Goal: Participate in discussion: Engage in conversation with other users on a specific topic

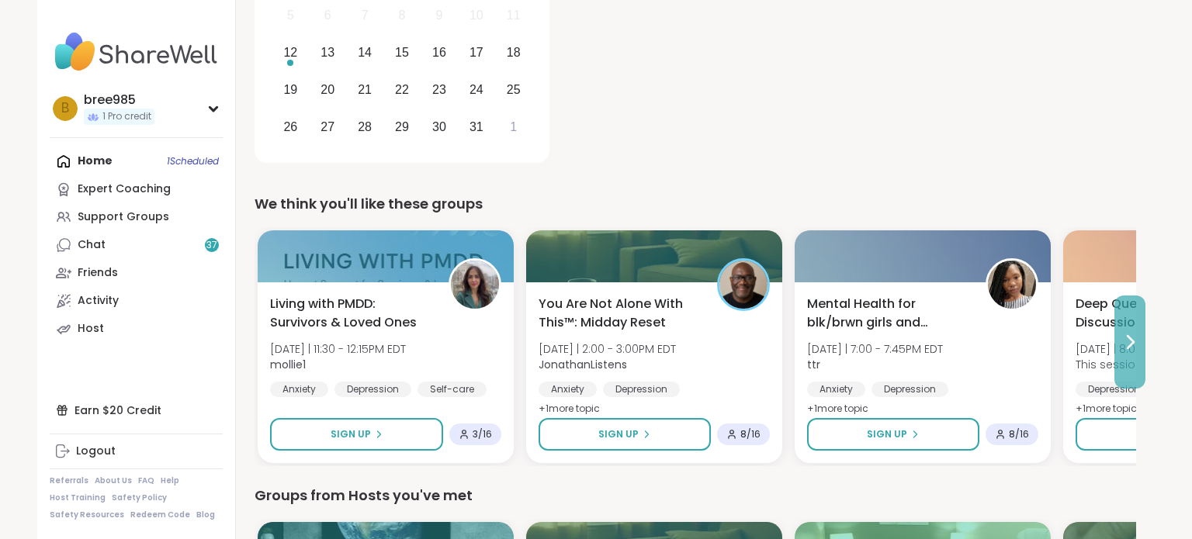
click at [1119, 335] on button at bounding box center [1130, 342] width 31 height 93
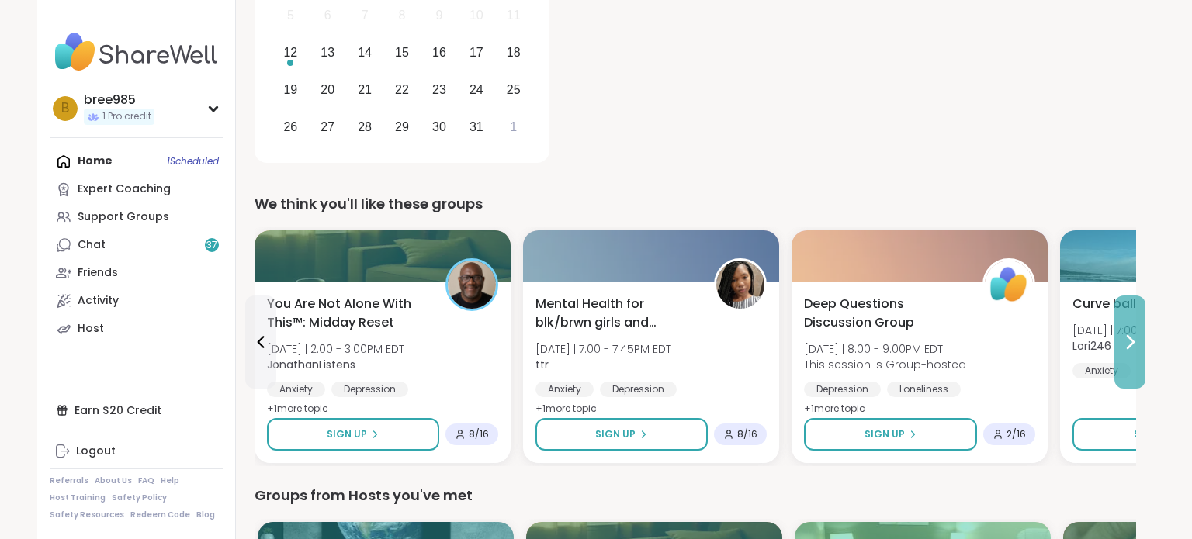
click at [1119, 335] on button at bounding box center [1130, 342] width 31 height 93
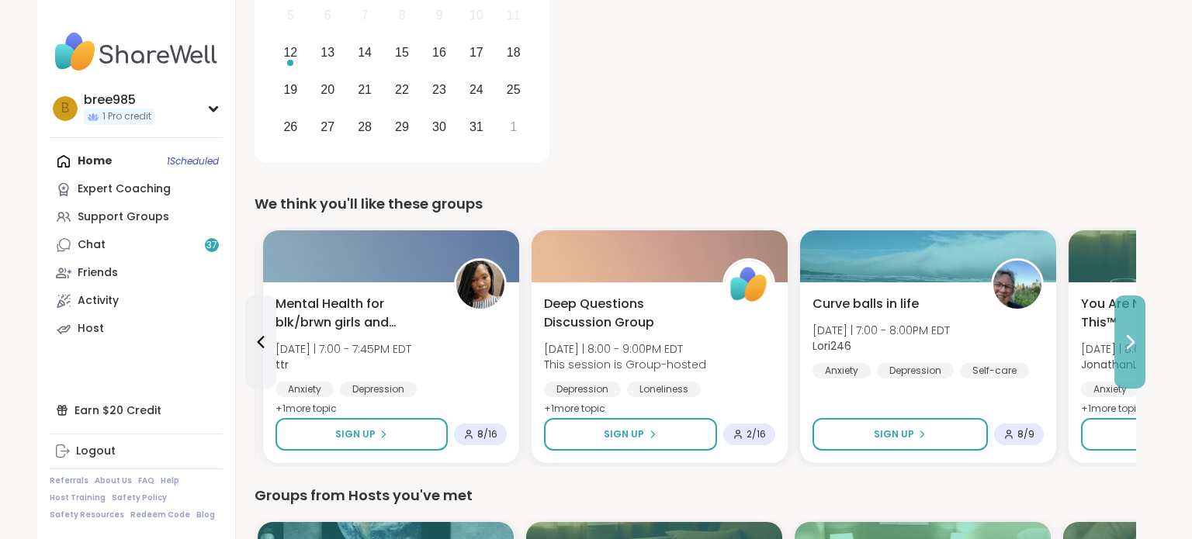
click at [1119, 335] on button at bounding box center [1130, 342] width 31 height 93
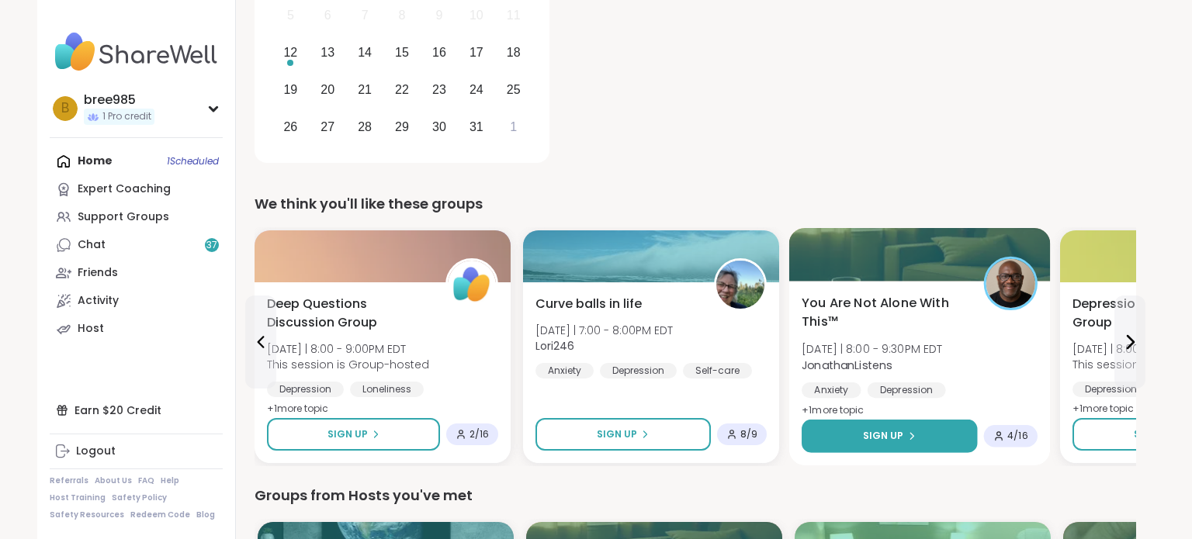
click at [888, 427] on button "Sign Up" at bounding box center [889, 436] width 175 height 33
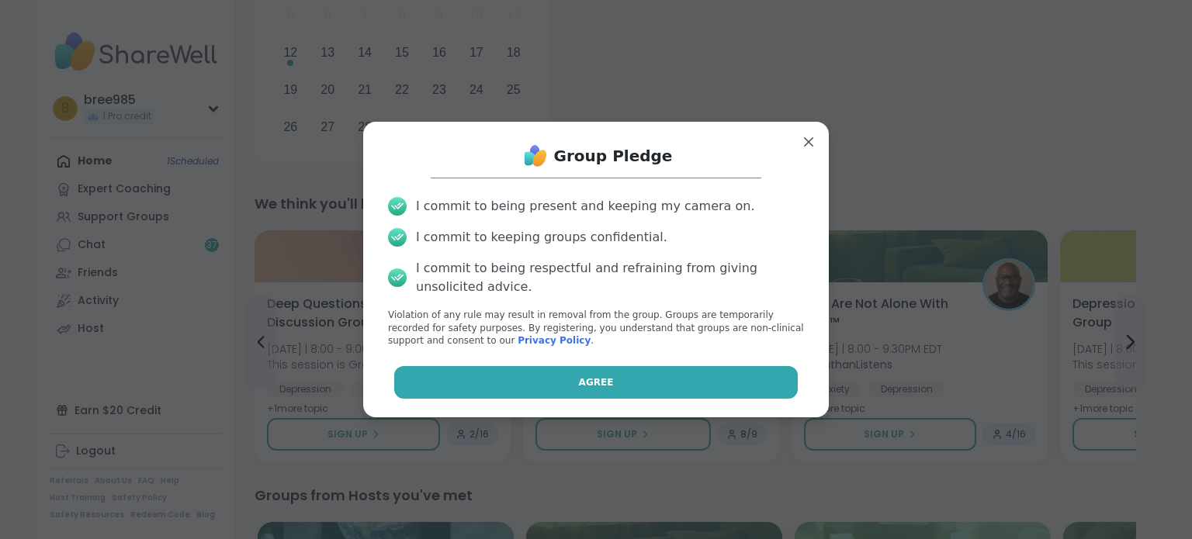
click at [762, 378] on button "Agree" at bounding box center [596, 382] width 404 height 33
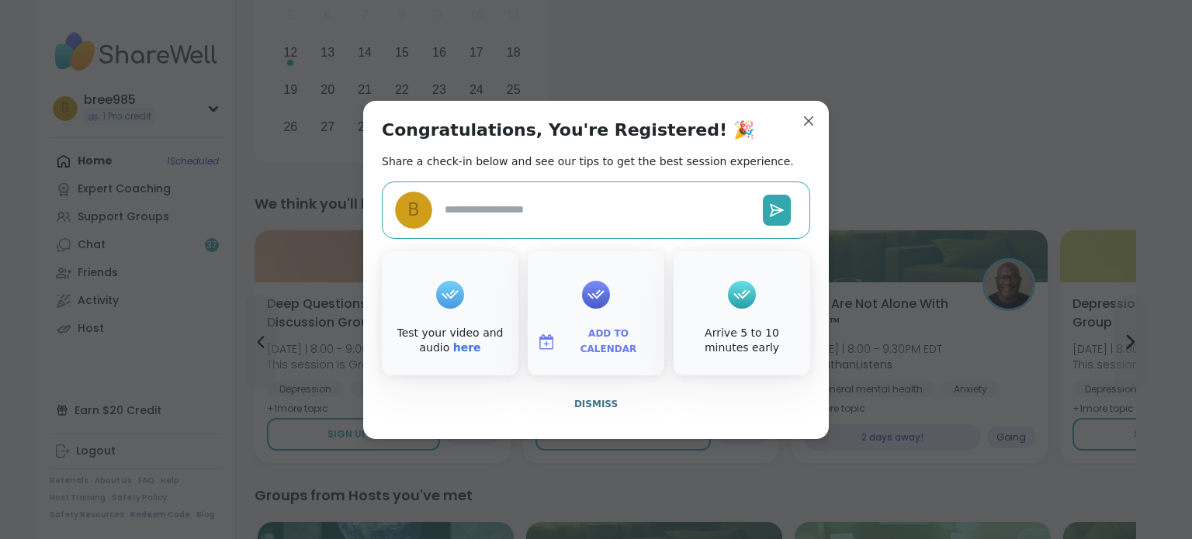
type textarea "*"
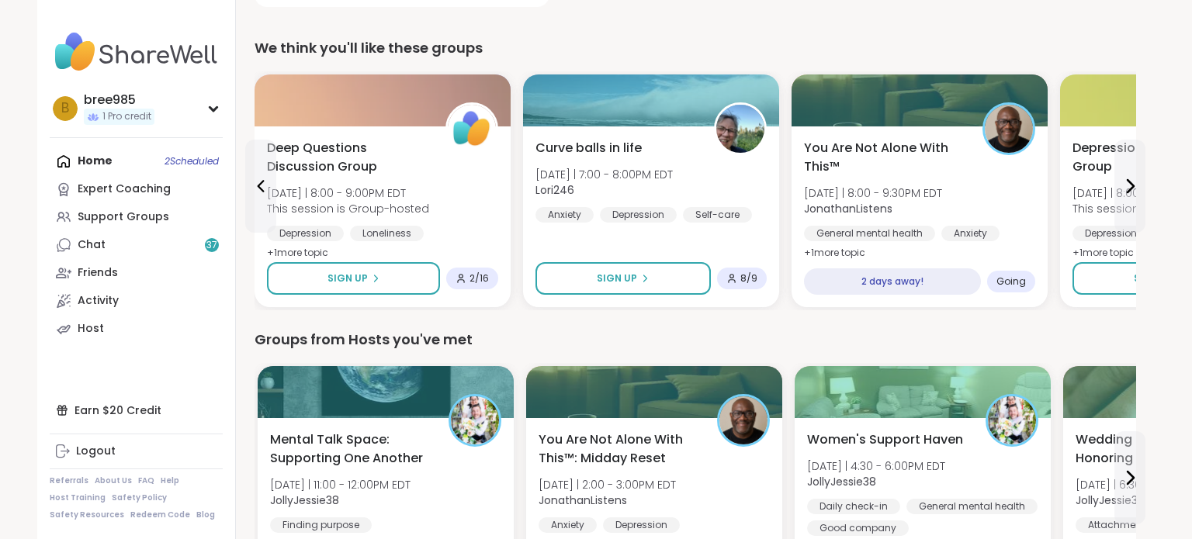
scroll to position [577, 0]
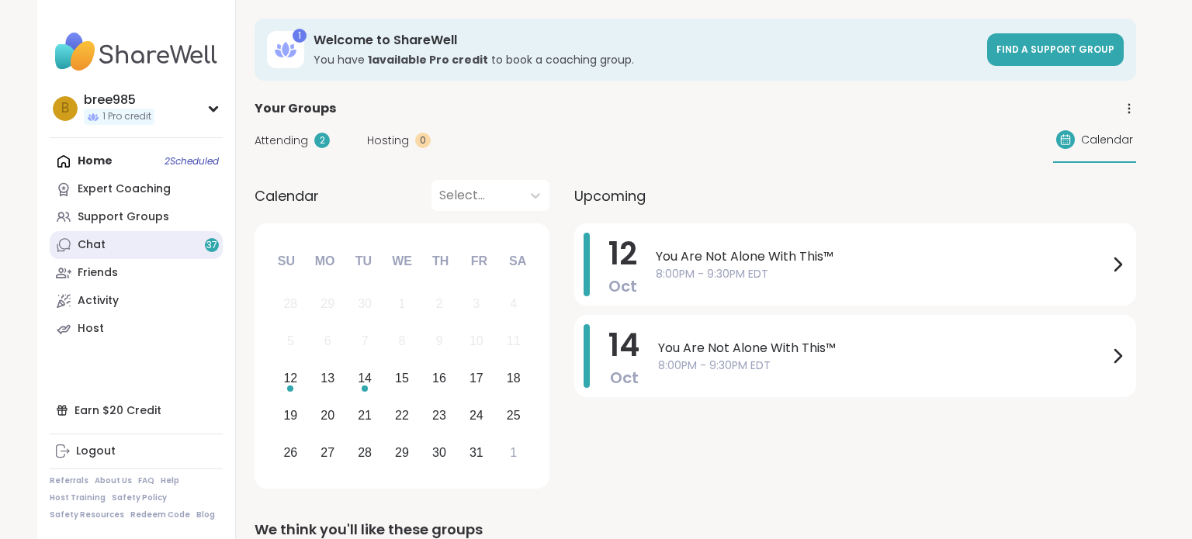
click at [151, 257] on link "Chat 37" at bounding box center [136, 245] width 173 height 28
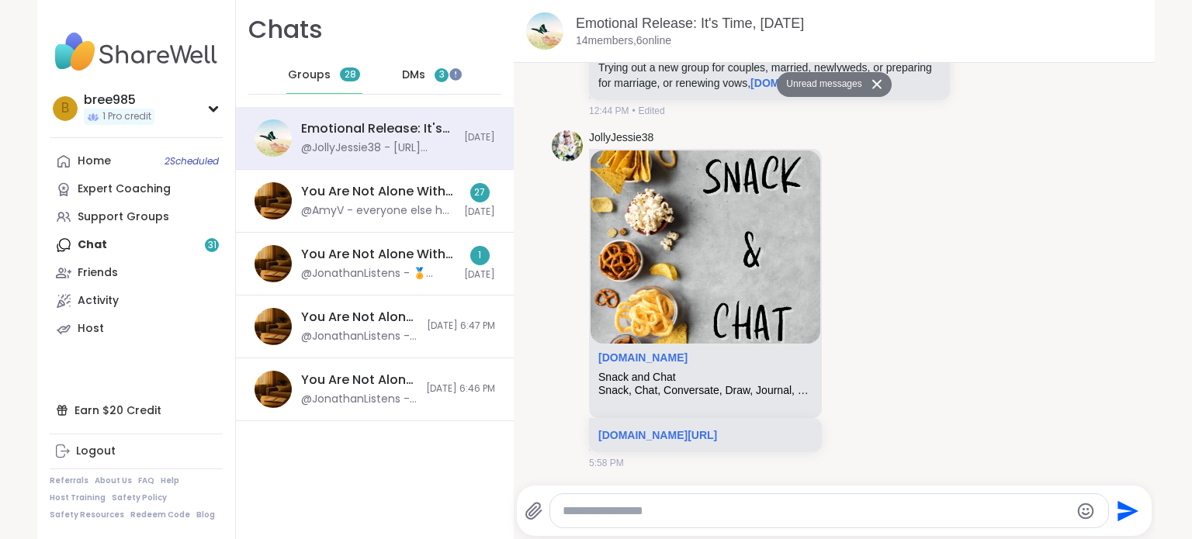
click at [411, 72] on span "DMs" at bounding box center [413, 76] width 23 height 16
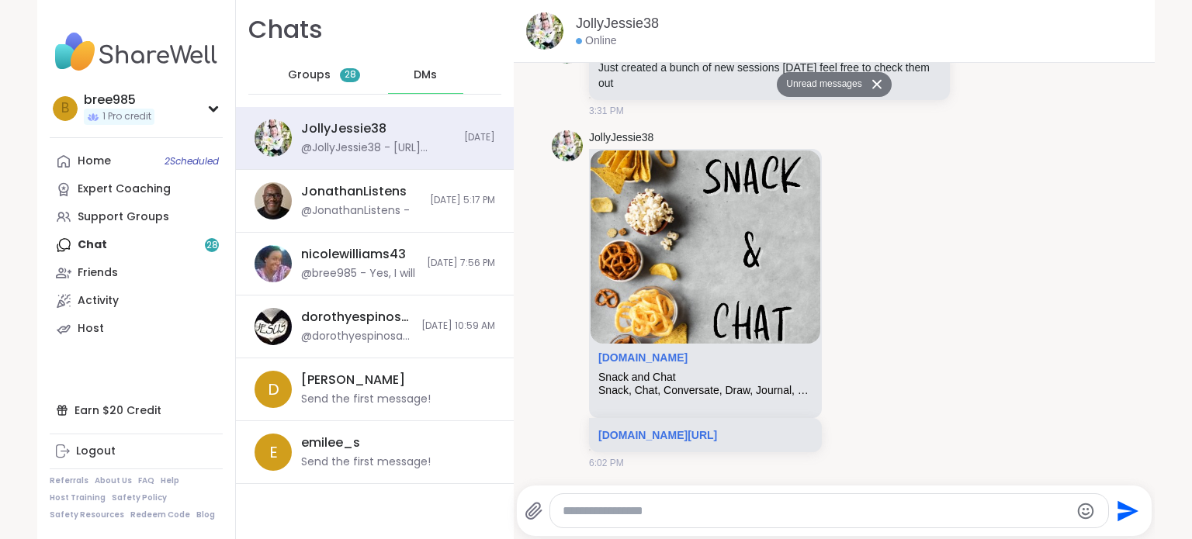
scroll to position [466, 0]
click at [328, 81] on span "Groups" at bounding box center [309, 76] width 43 height 16
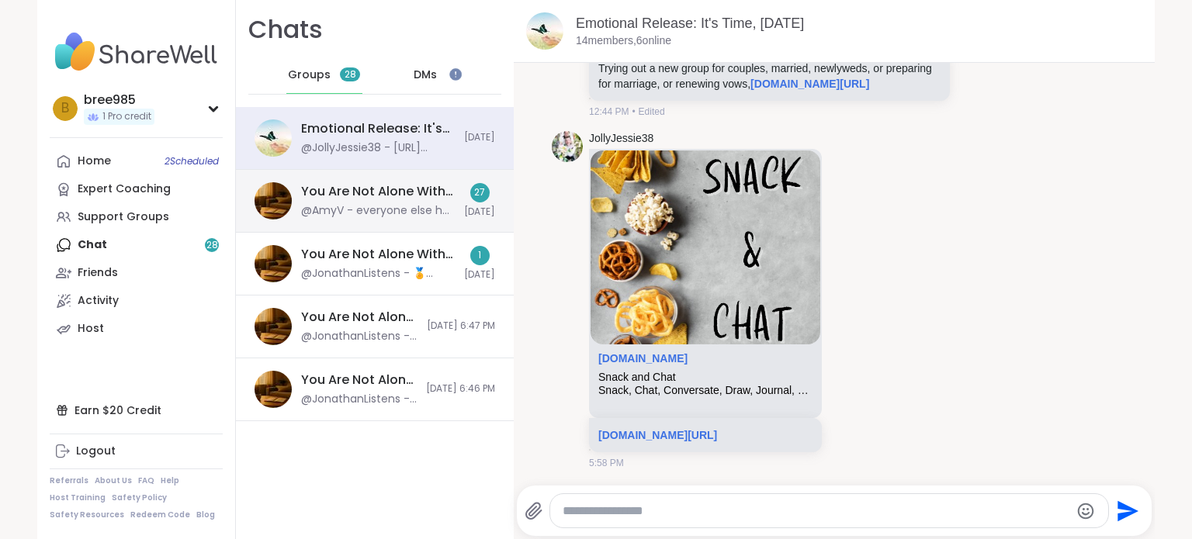
click at [439, 217] on div "@AmyV - everyone else has the problem ! Which is ridiculous. They are more than…" at bounding box center [378, 211] width 154 height 16
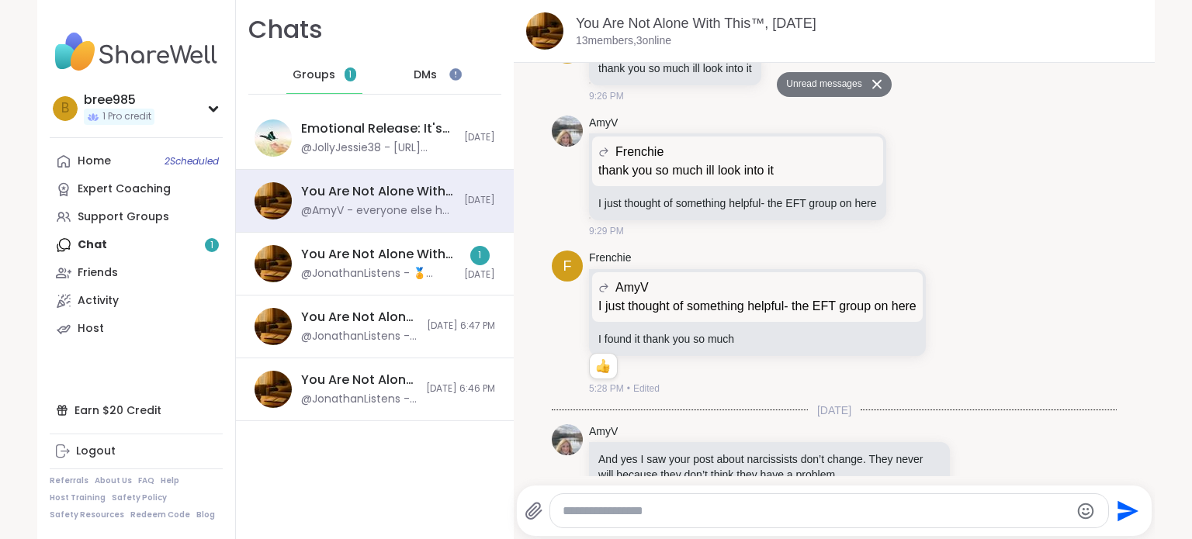
scroll to position [10622, 0]
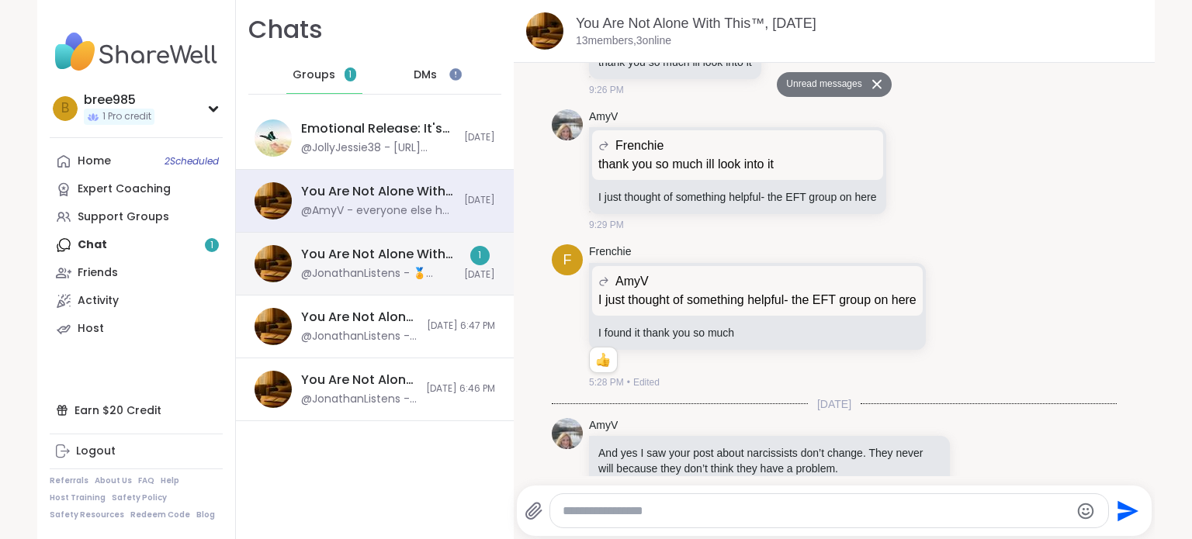
click at [455, 244] on div "You Are Not Alone With This™, Oct 12 @JonathanListens - 🏅 Today’s Topic 🏅 👉What…" at bounding box center [375, 264] width 278 height 63
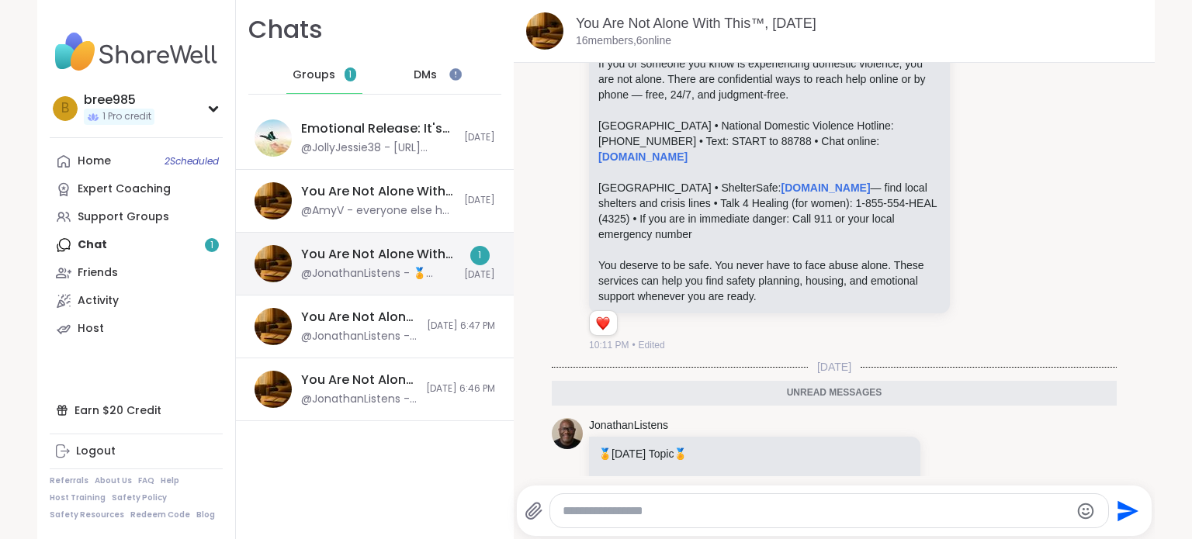
scroll to position [0, 0]
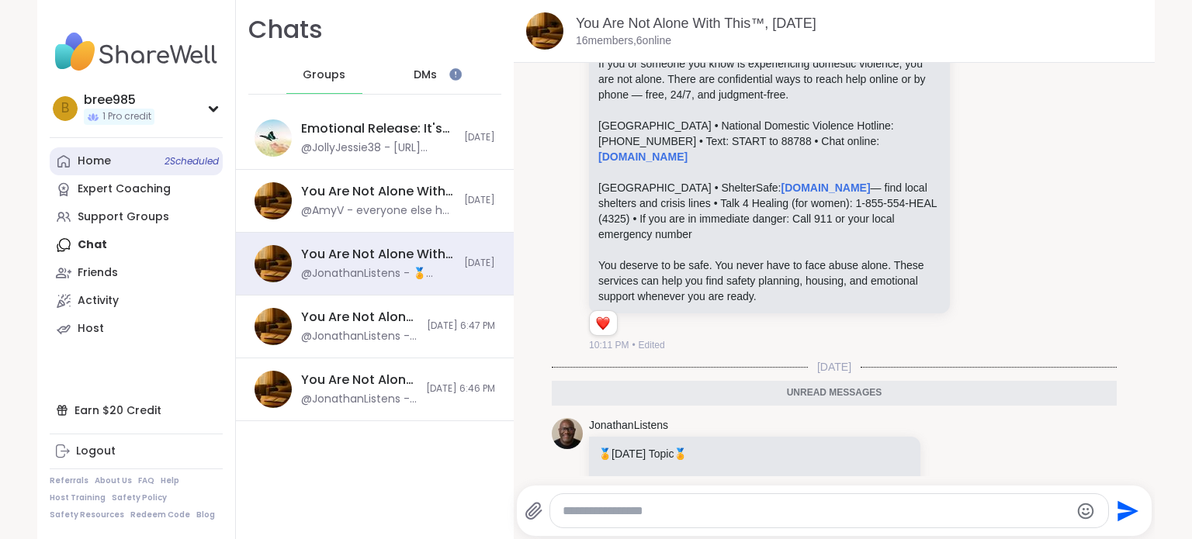
click at [92, 161] on div "Home 2 Scheduled" at bounding box center [94, 162] width 33 height 16
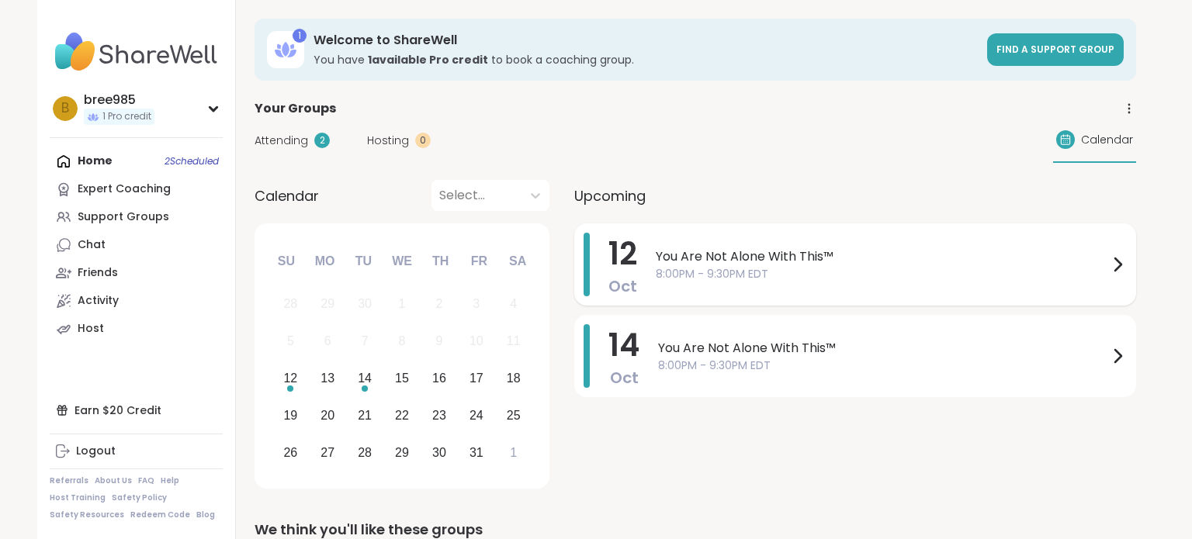
click at [777, 254] on span "You Are Not Alone With This™" at bounding box center [882, 257] width 452 height 19
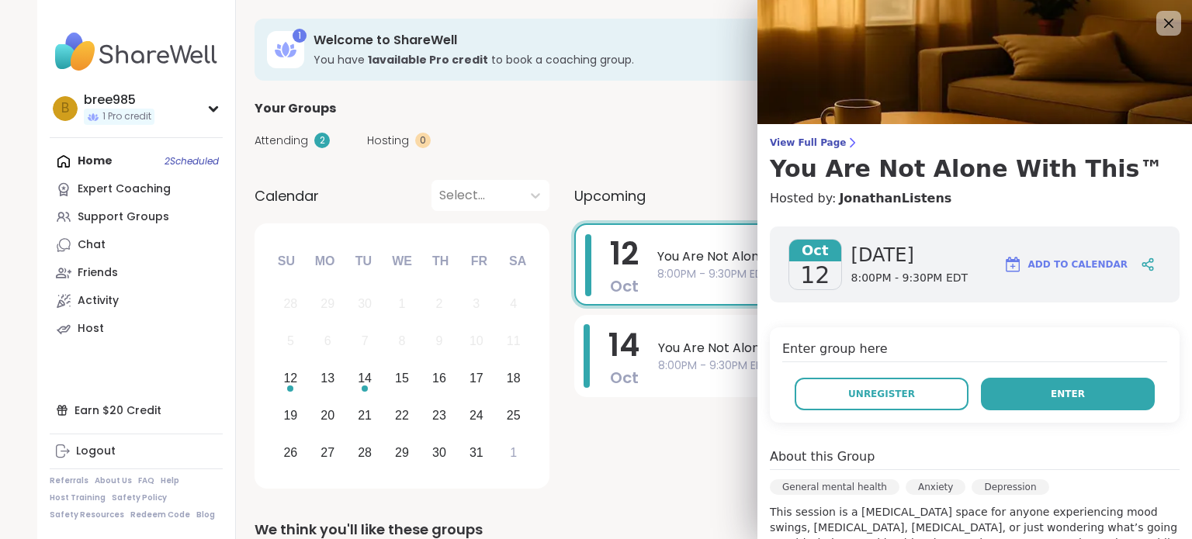
click at [1072, 389] on span "Enter" at bounding box center [1068, 394] width 34 height 14
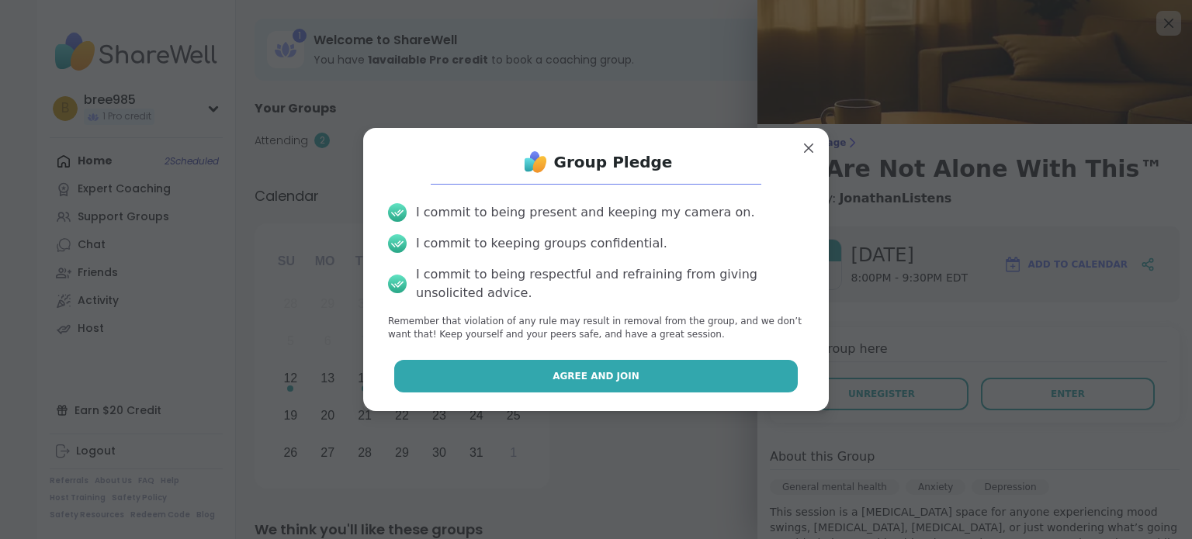
click at [557, 364] on button "Agree and Join" at bounding box center [596, 376] width 404 height 33
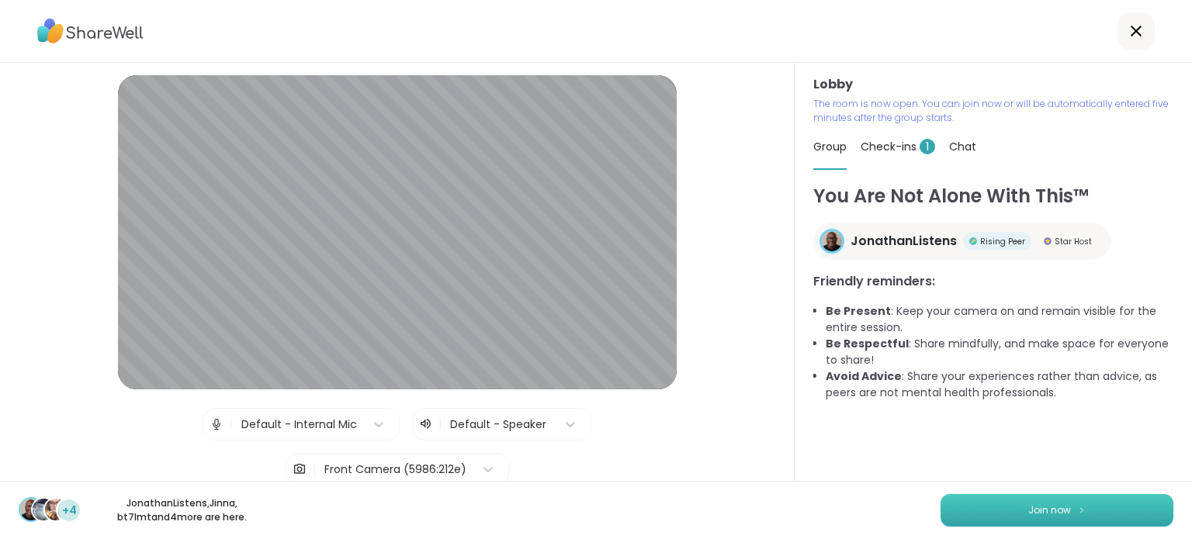
click at [1120, 504] on button "Join now" at bounding box center [1057, 510] width 233 height 33
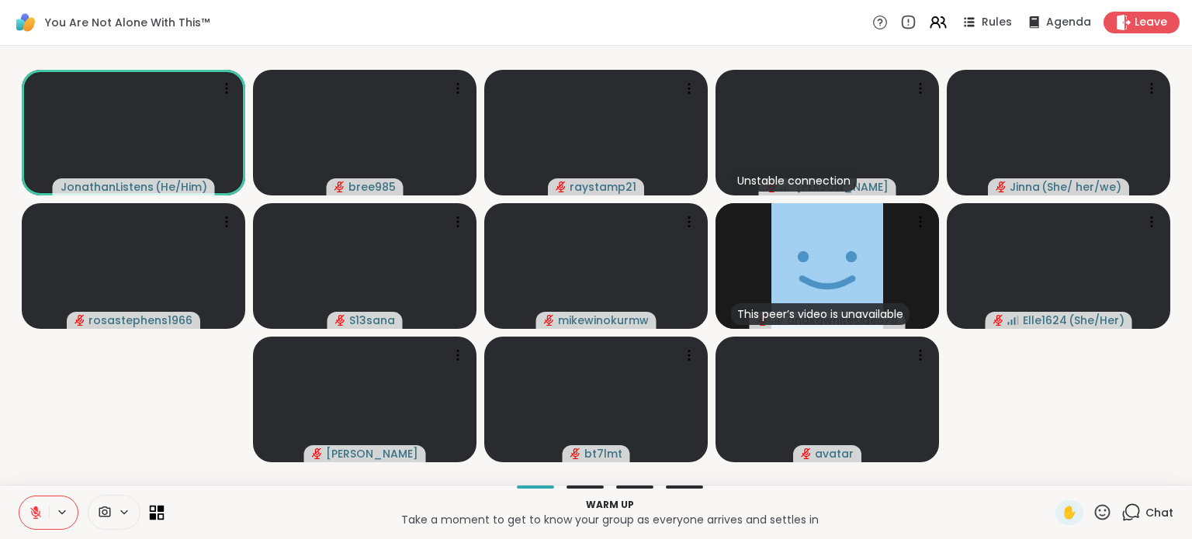
click at [162, 508] on icon at bounding box center [161, 508] width 7 height 7
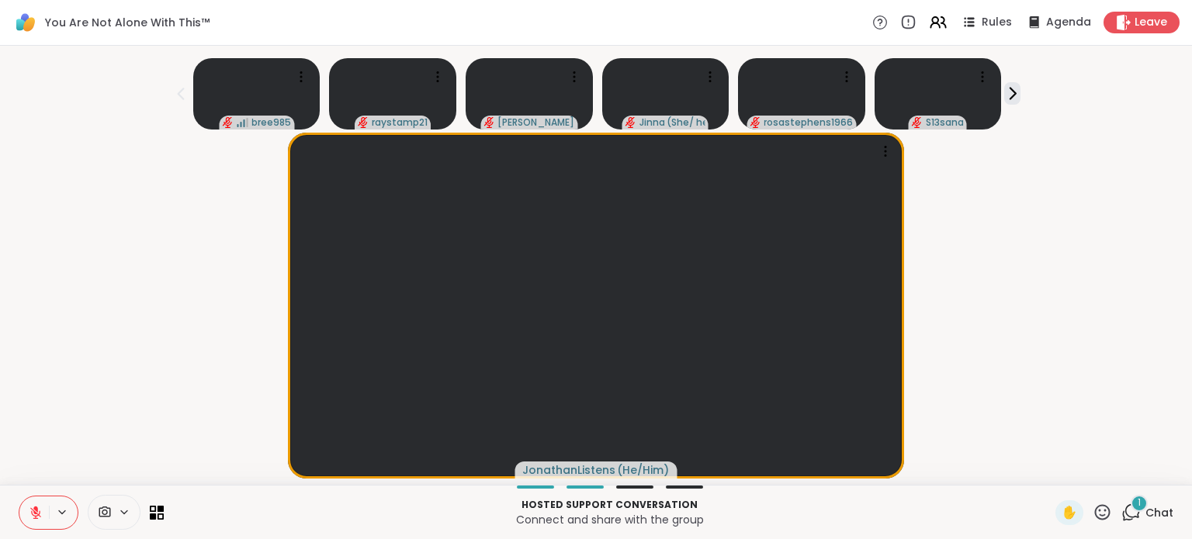
click at [1149, 511] on span "Chat" at bounding box center [1160, 513] width 28 height 16
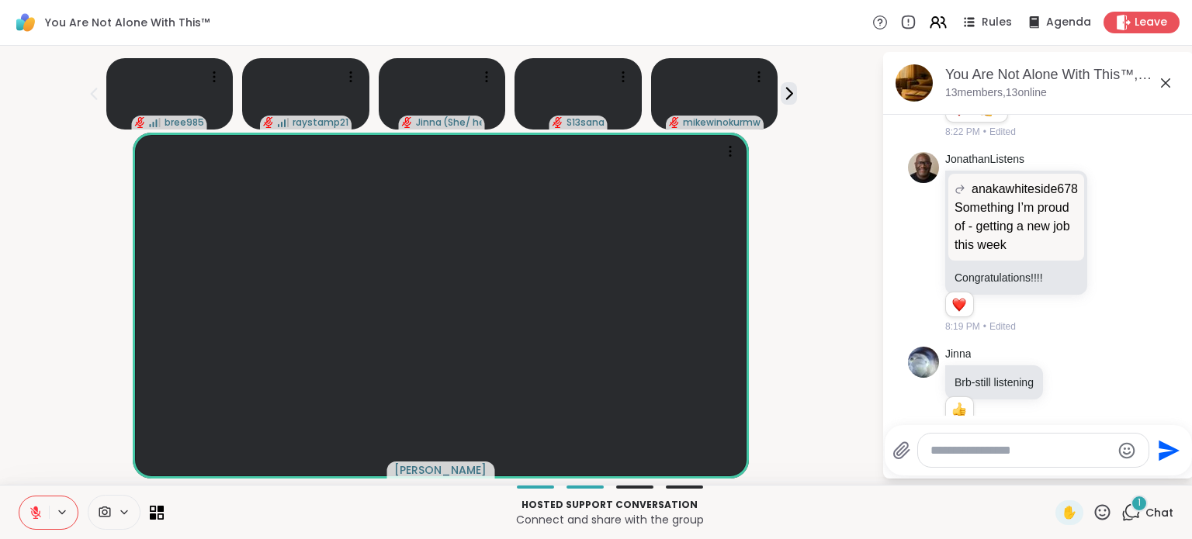
scroll to position [3573, 0]
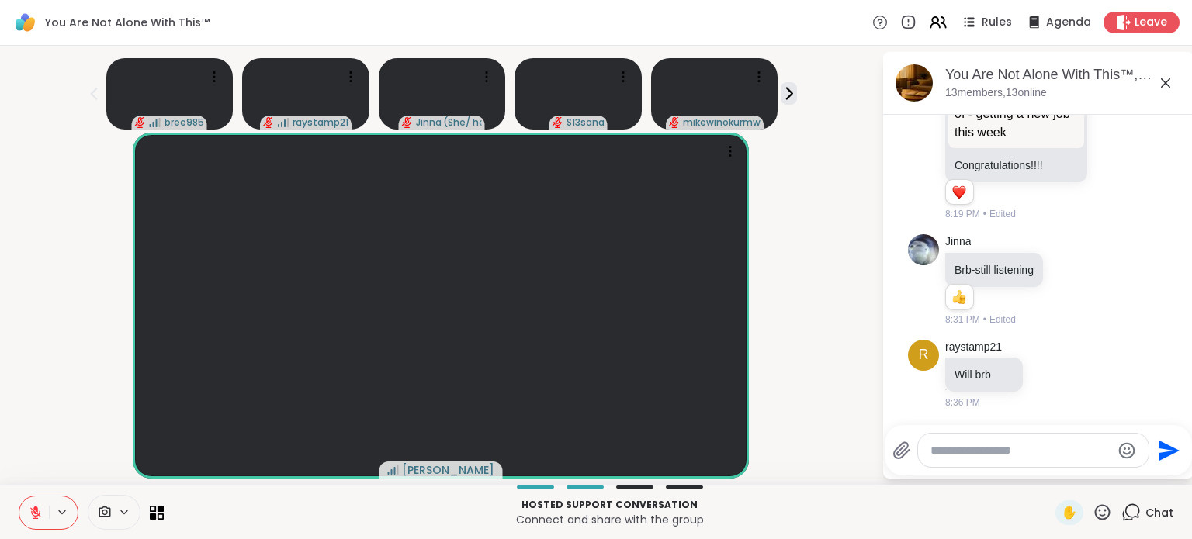
click at [1165, 91] on icon at bounding box center [1165, 83] width 19 height 19
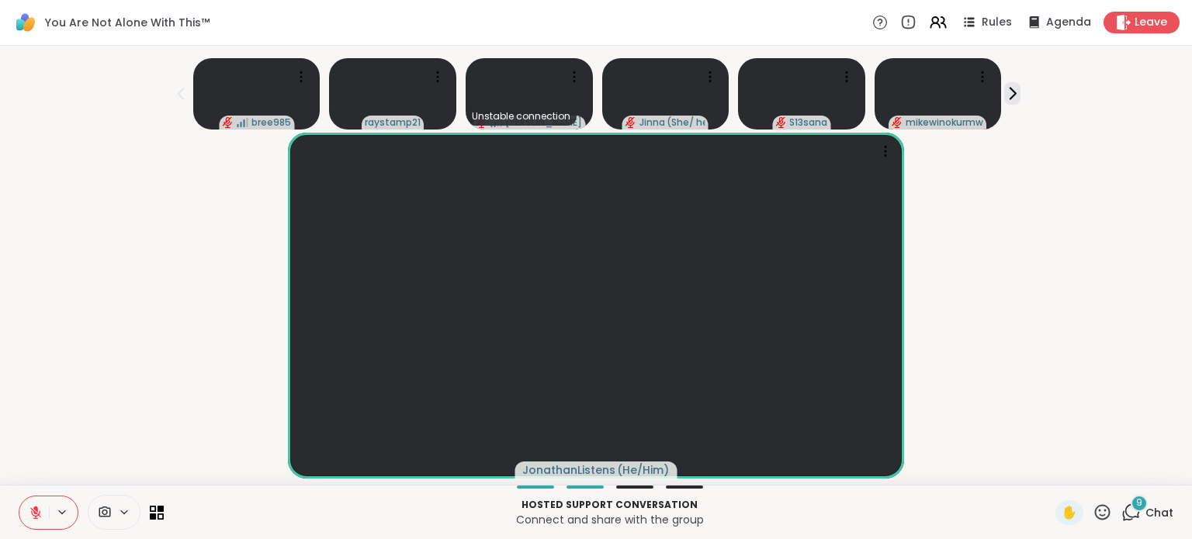
click at [1136, 518] on icon at bounding box center [1131, 512] width 19 height 19
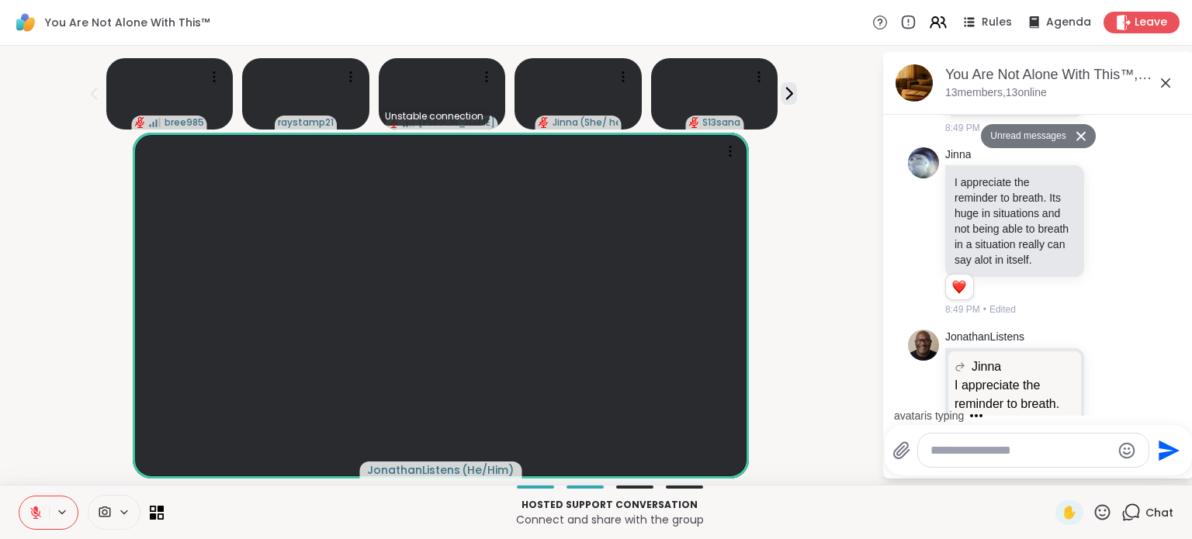
scroll to position [4329, 0]
click at [1169, 78] on icon at bounding box center [1165, 82] width 9 height 9
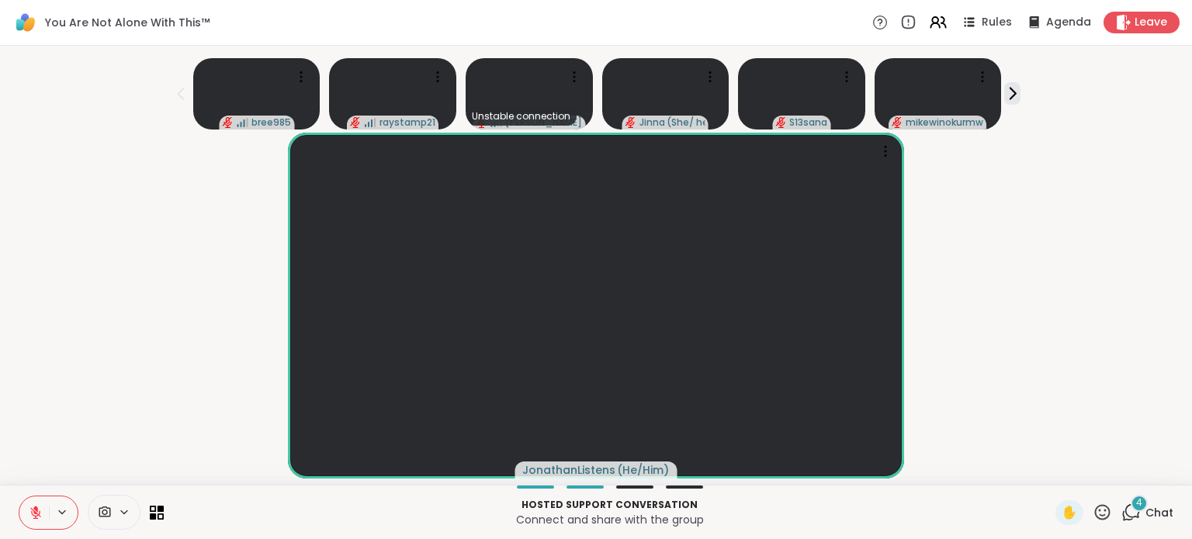
click at [1153, 514] on span "Chat" at bounding box center [1160, 513] width 28 height 16
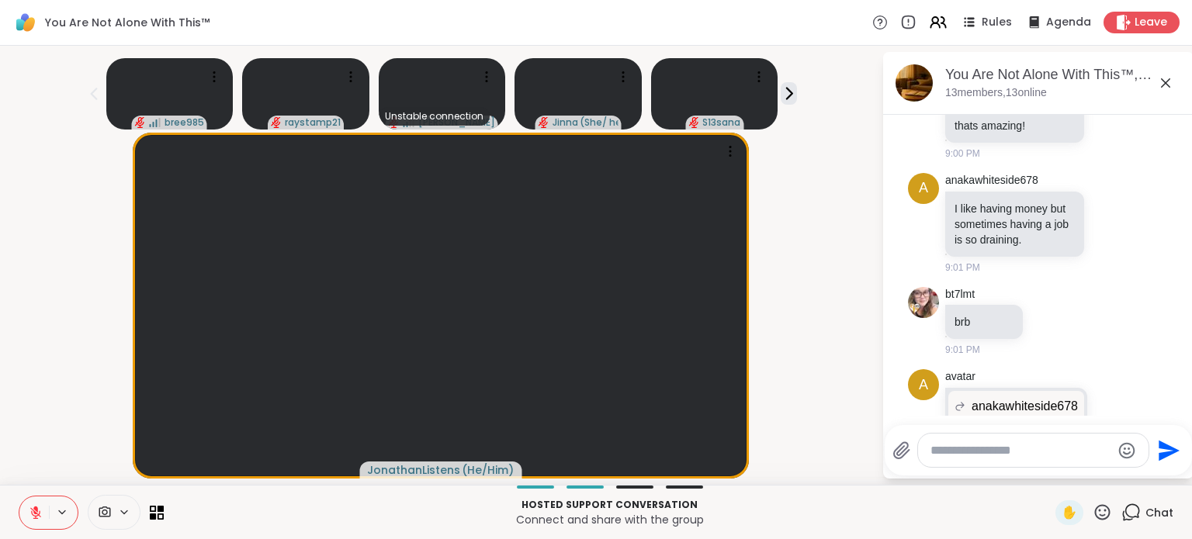
scroll to position [6388, 0]
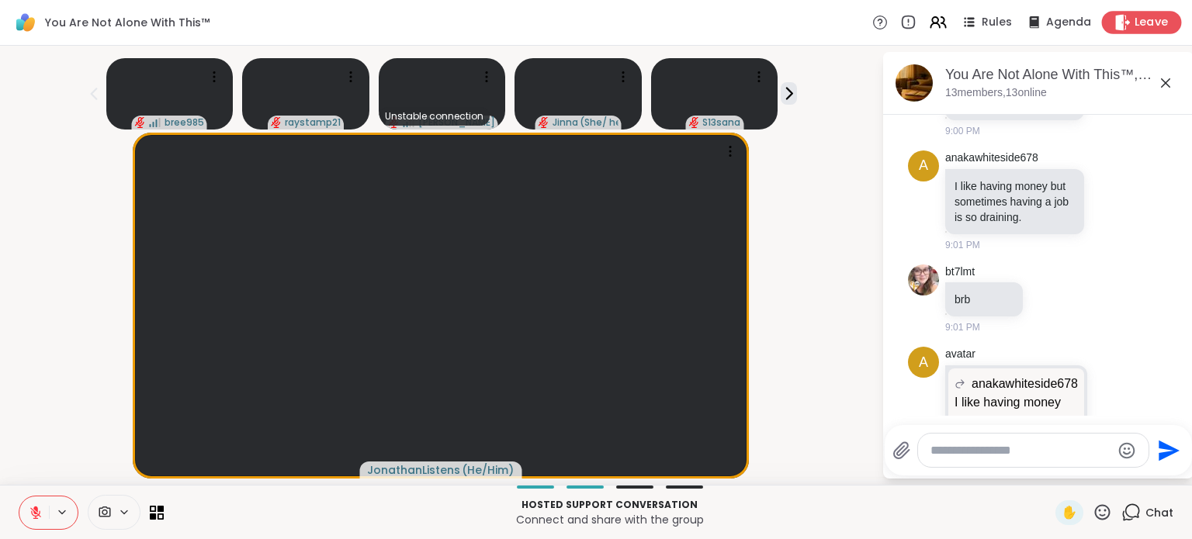
click at [1129, 24] on icon at bounding box center [1123, 22] width 15 height 16
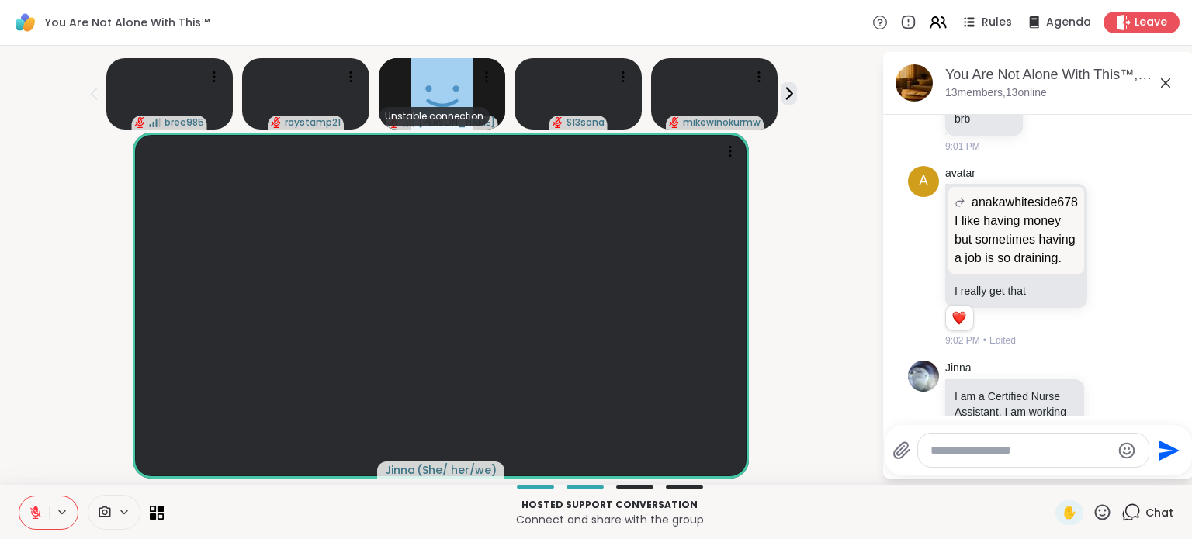
scroll to position [6576, 0]
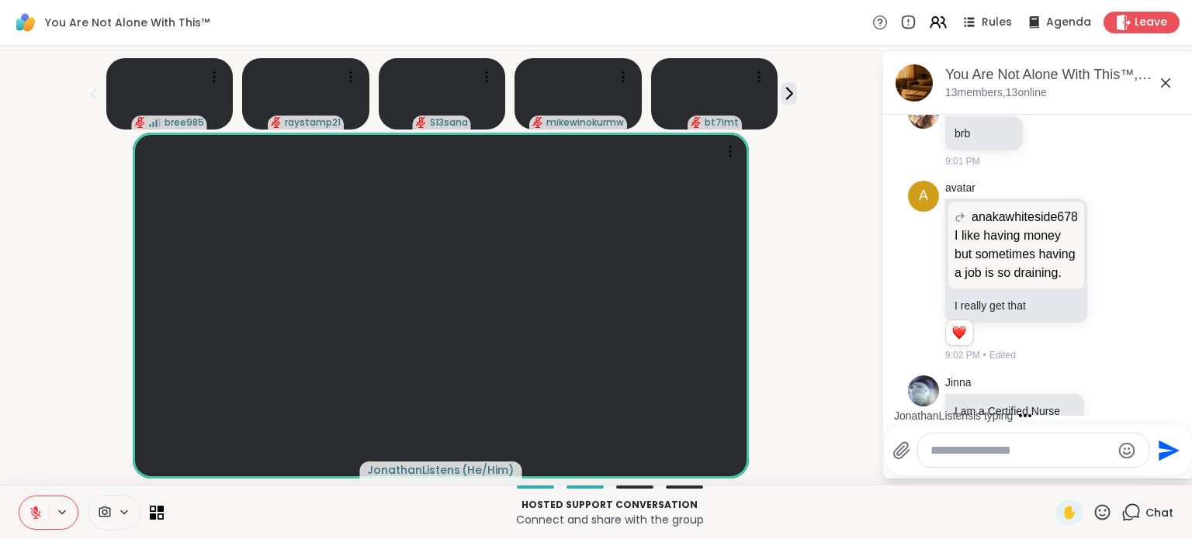
click at [985, 449] on textarea "Type your message" at bounding box center [1021, 451] width 181 height 16
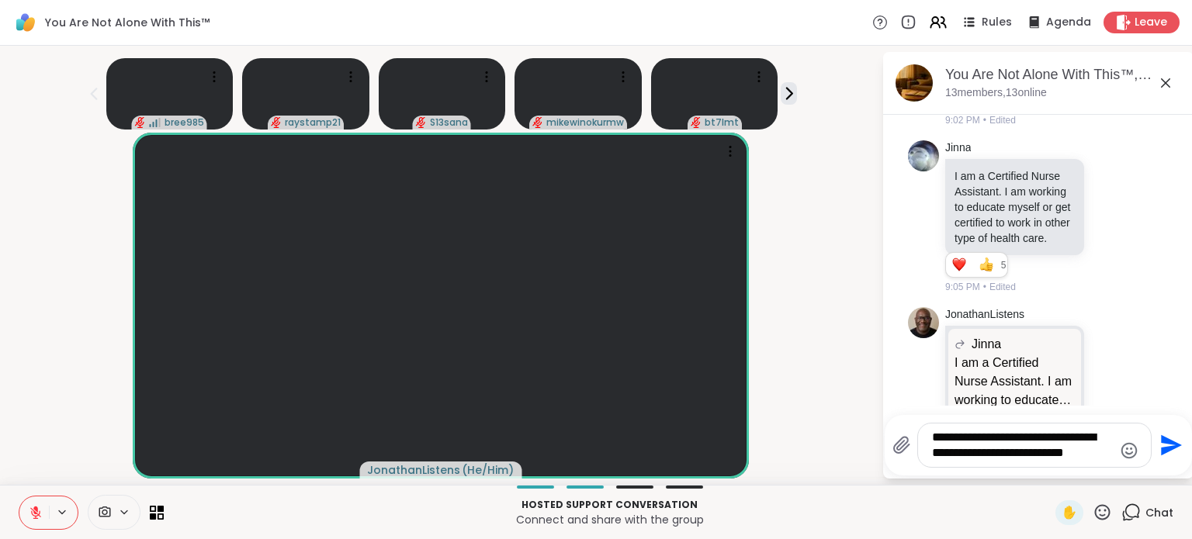
type textarea "**********"
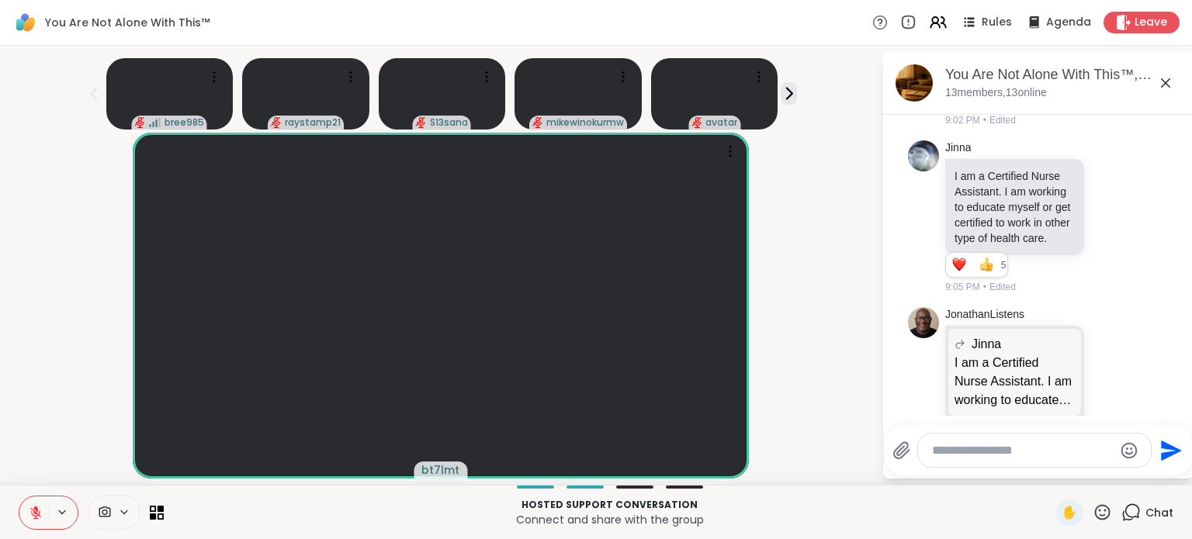
scroll to position [6925, 0]
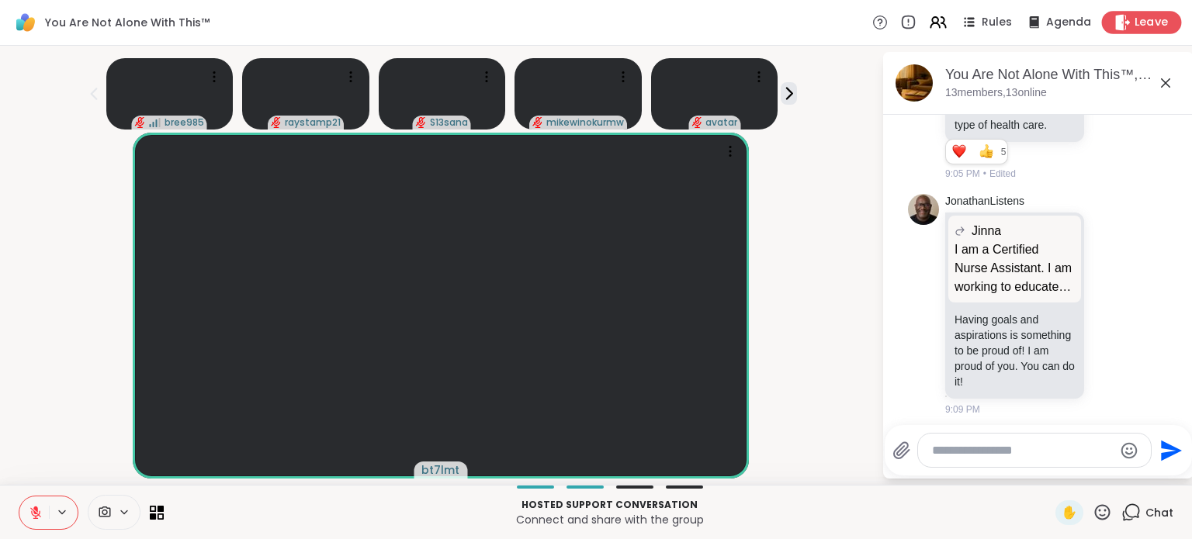
click at [1136, 18] on span "Leave" at bounding box center [1152, 23] width 34 height 16
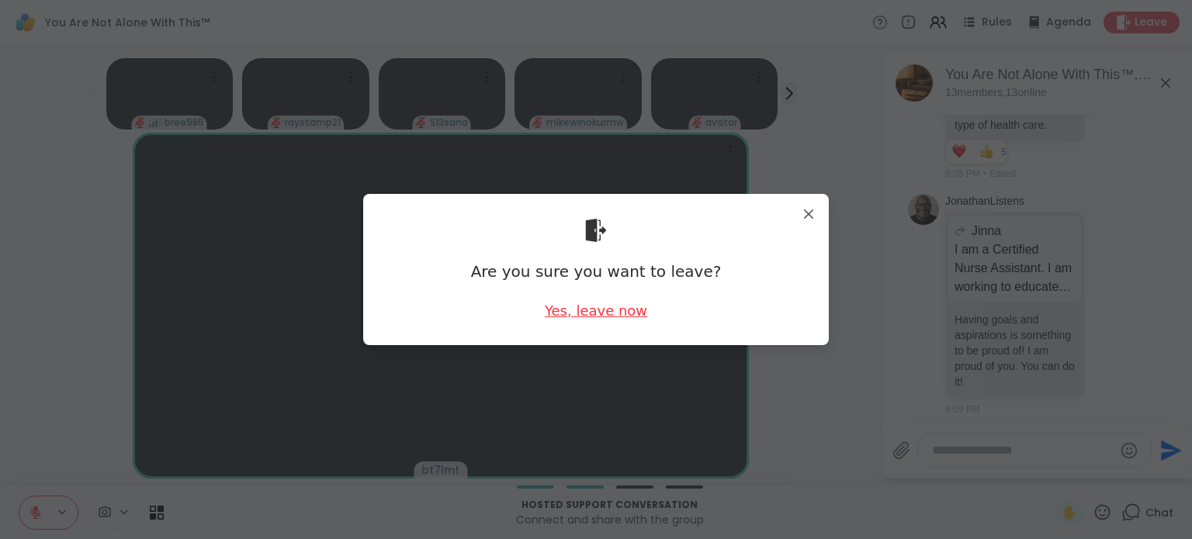
click at [640, 305] on div "Yes, leave now" at bounding box center [596, 310] width 102 height 19
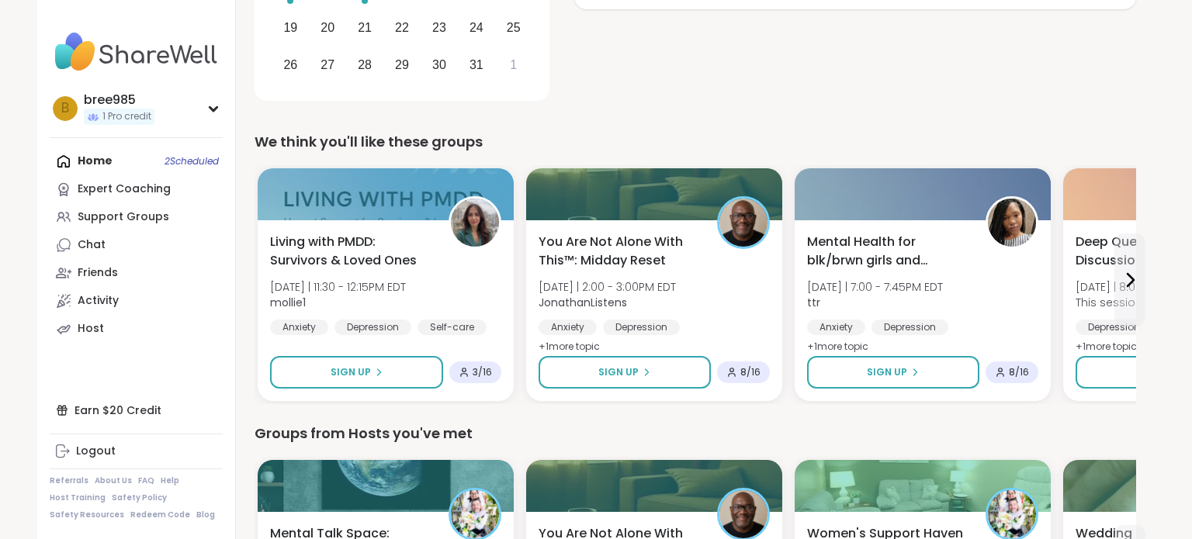
scroll to position [387, 0]
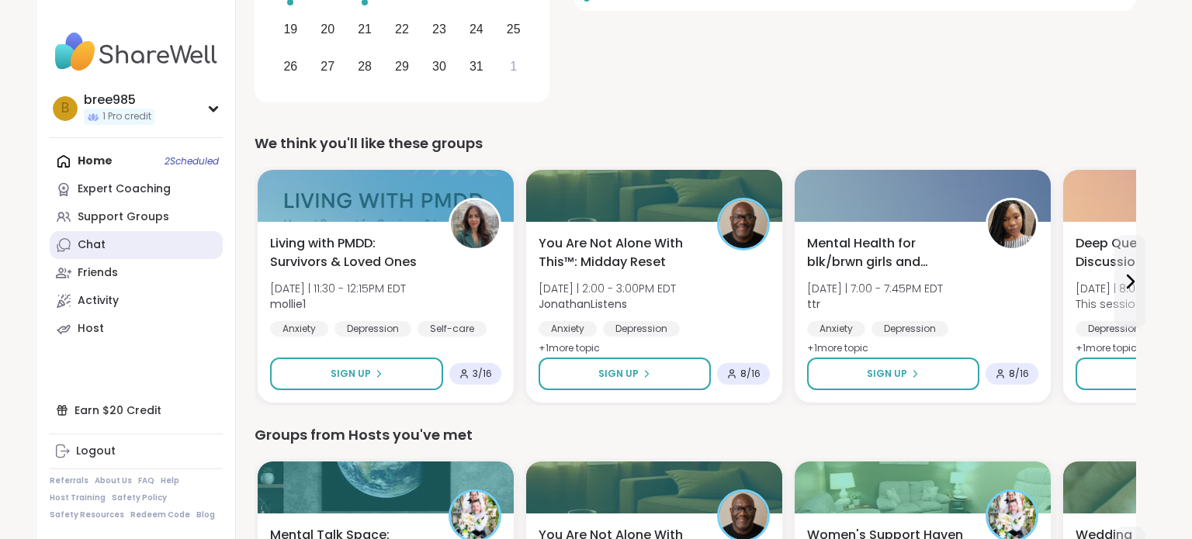
click at [143, 241] on link "Chat" at bounding box center [136, 245] width 173 height 28
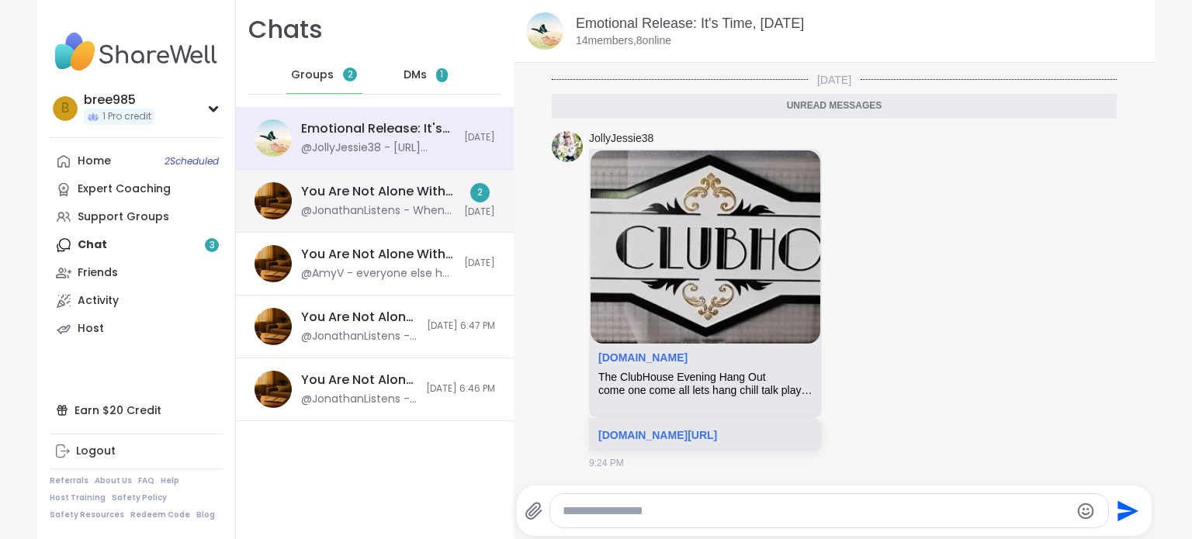
click at [439, 210] on div "@JonathanListens - When Anxiety Shows Up… Here are 7 gentle tools that can help…" at bounding box center [378, 211] width 154 height 16
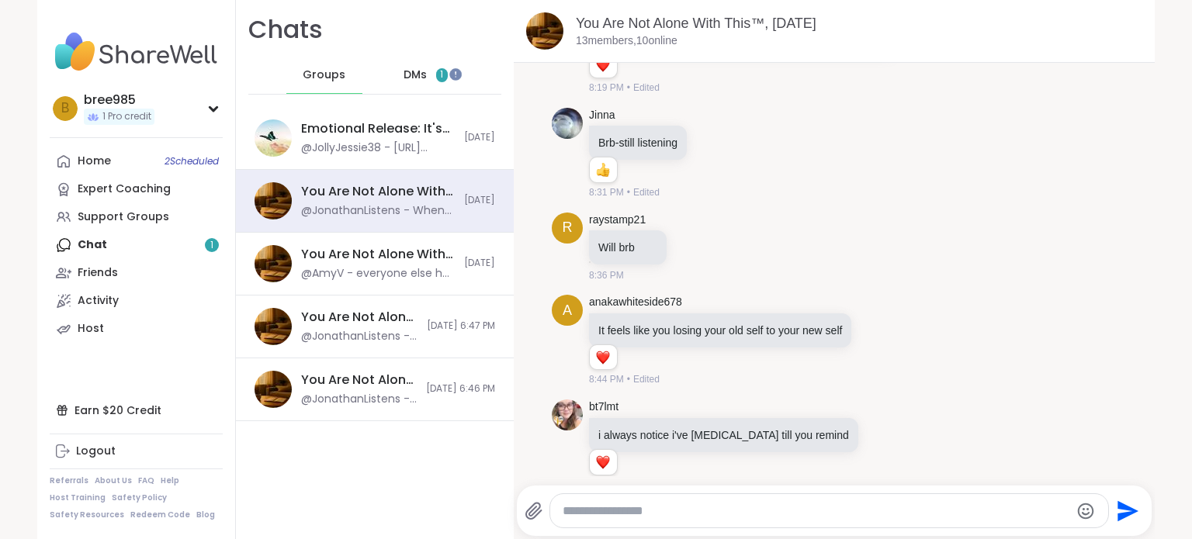
scroll to position [5715, 0]
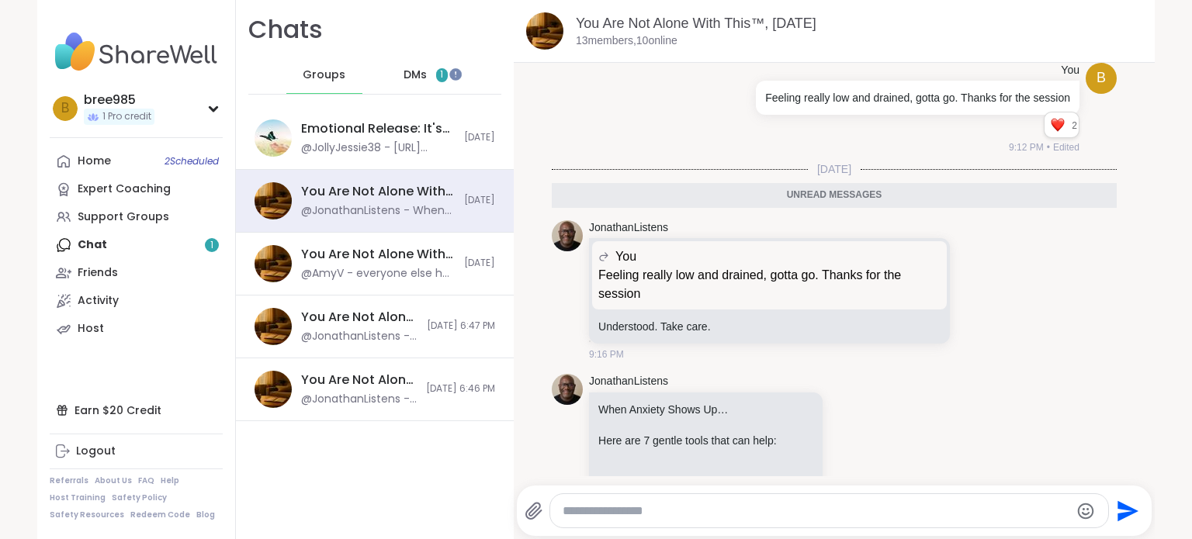
click at [429, 78] on div "DMs 1" at bounding box center [426, 75] width 76 height 37
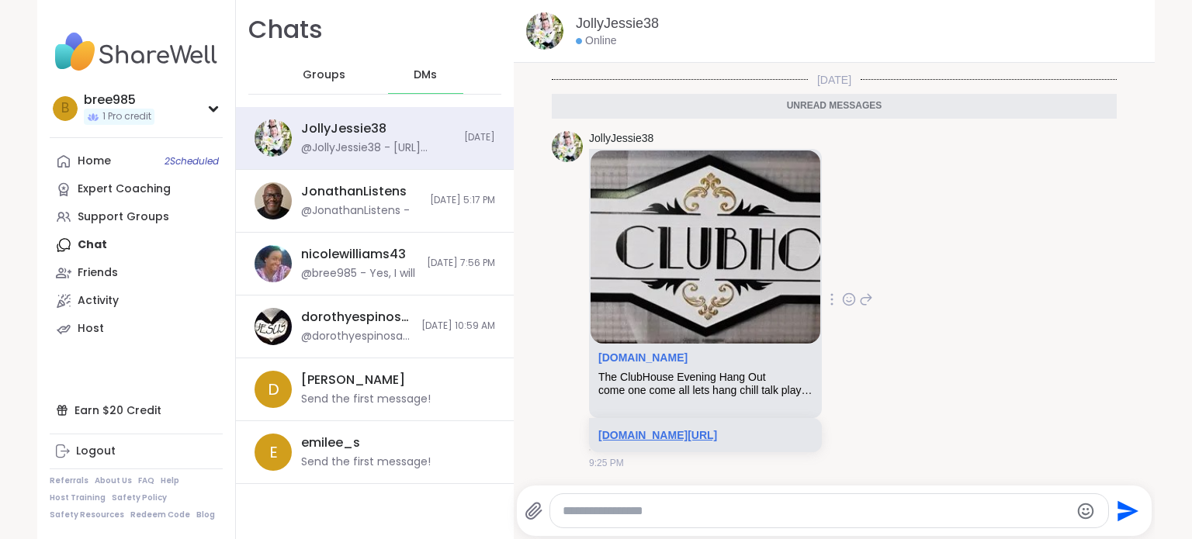
click at [713, 429] on link "[DOMAIN_NAME][URL]" at bounding box center [657, 435] width 119 height 12
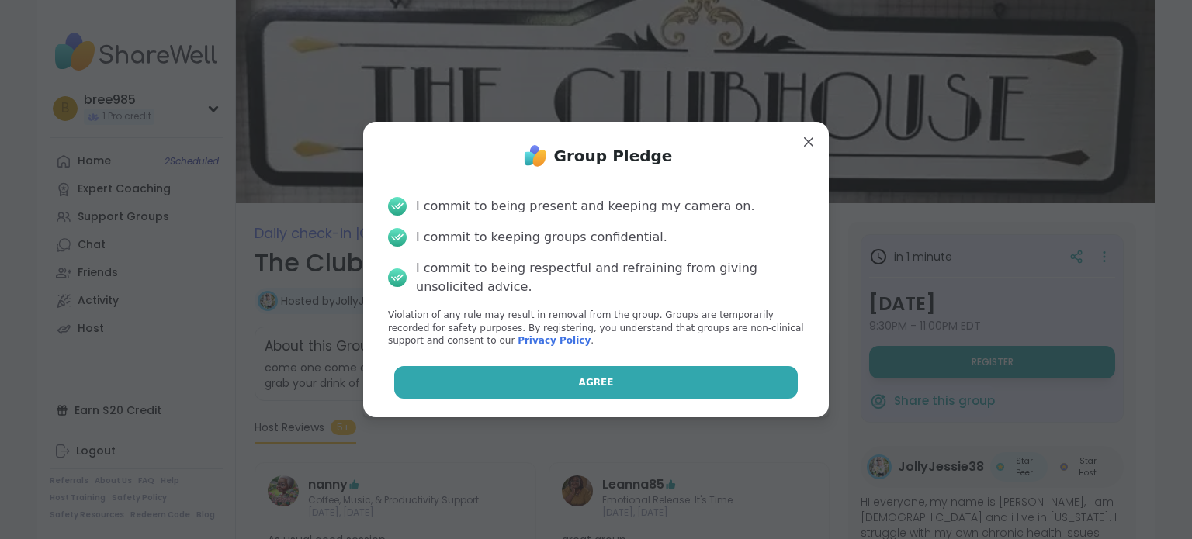
click at [735, 383] on button "Agree" at bounding box center [596, 382] width 404 height 33
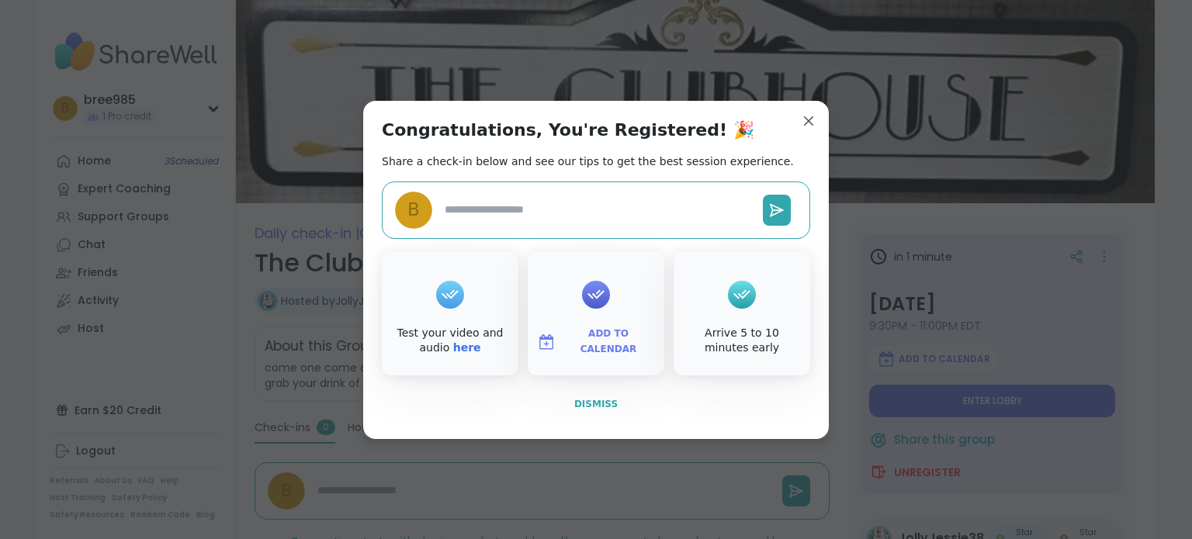
click at [573, 395] on button "Dismiss" at bounding box center [596, 404] width 428 height 33
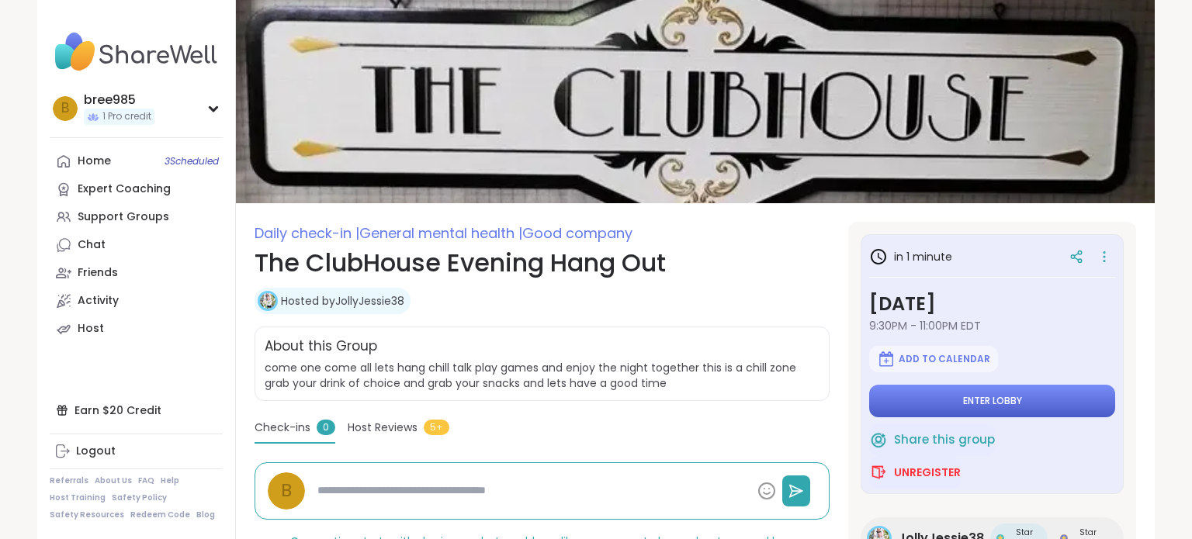
click at [996, 412] on button "Enter lobby" at bounding box center [992, 401] width 246 height 33
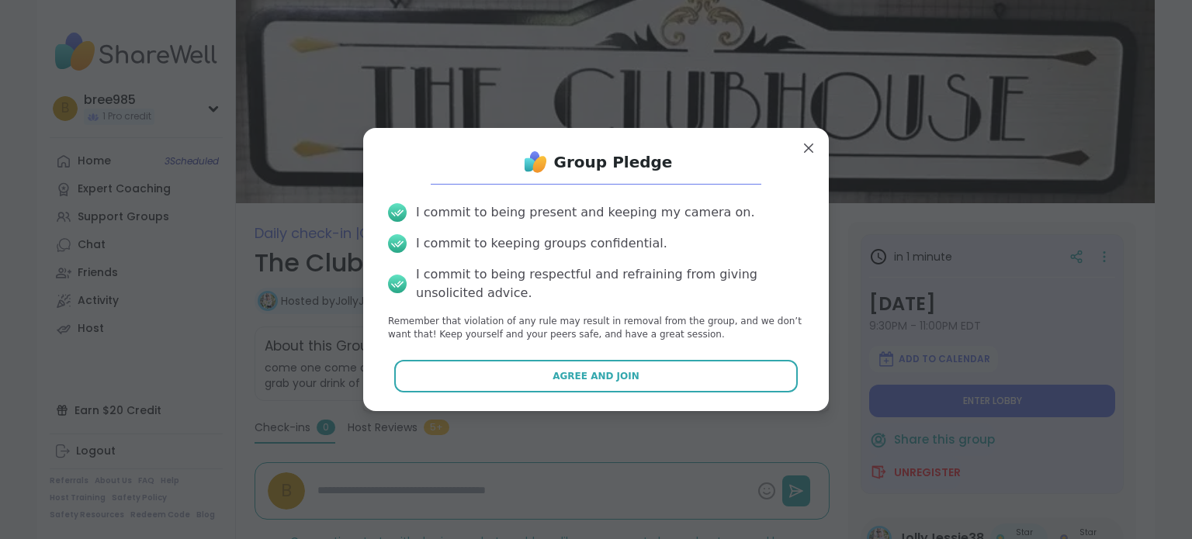
type textarea "*"
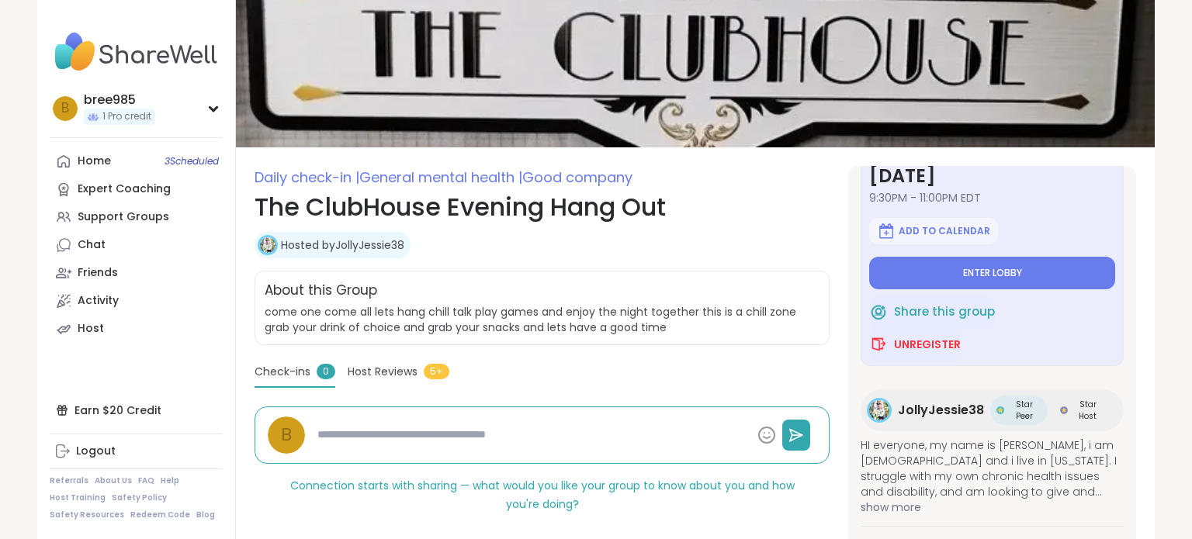
scroll to position [54, 0]
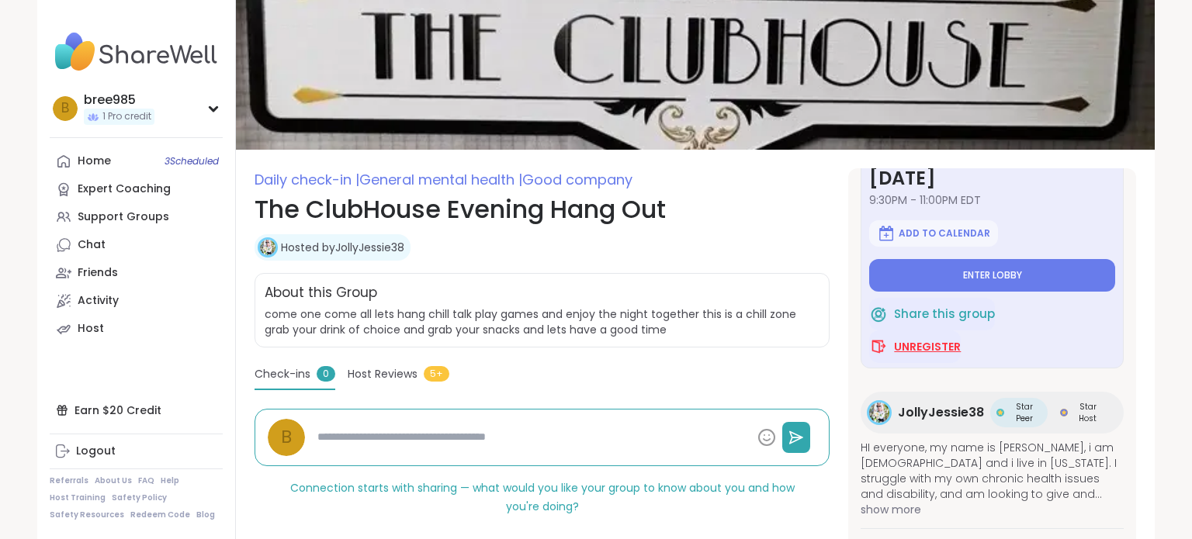
click at [931, 344] on span "Unregister" at bounding box center [927, 347] width 67 height 16
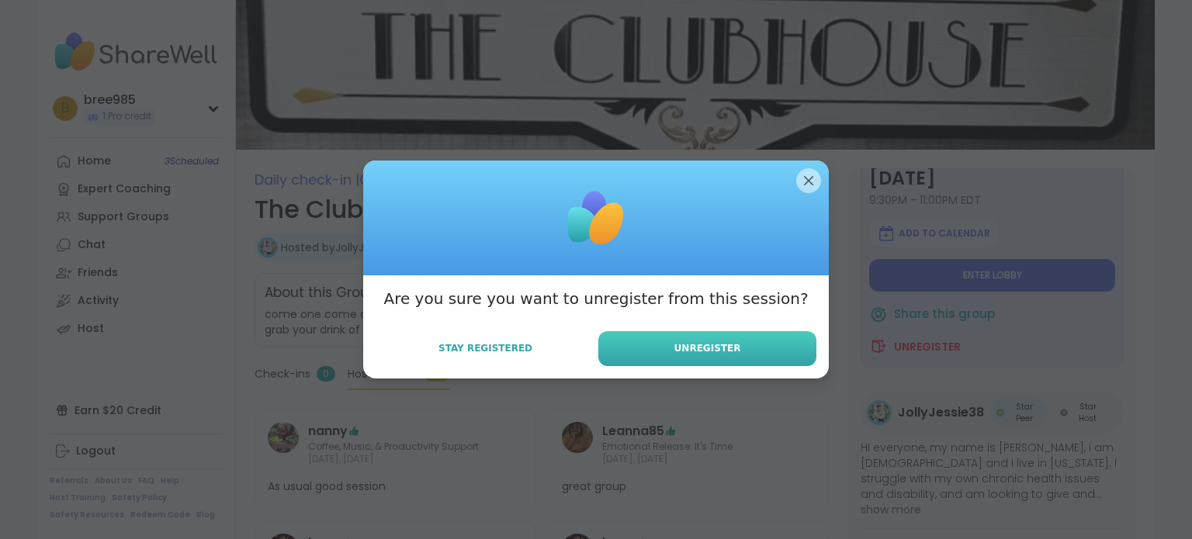
click at [670, 345] on button "Unregister" at bounding box center [707, 348] width 218 height 35
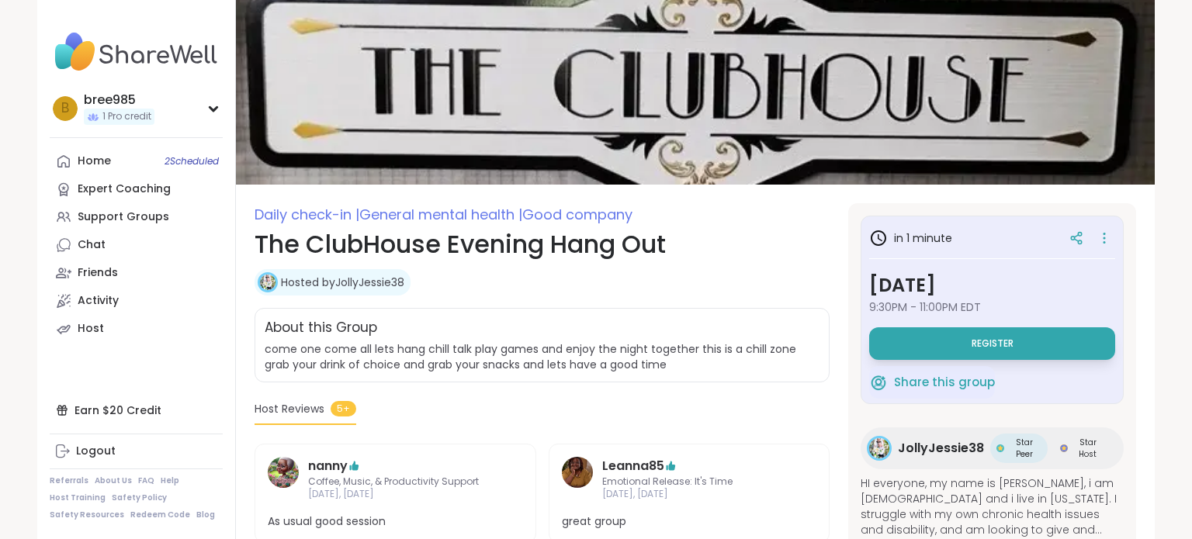
scroll to position [0, 0]
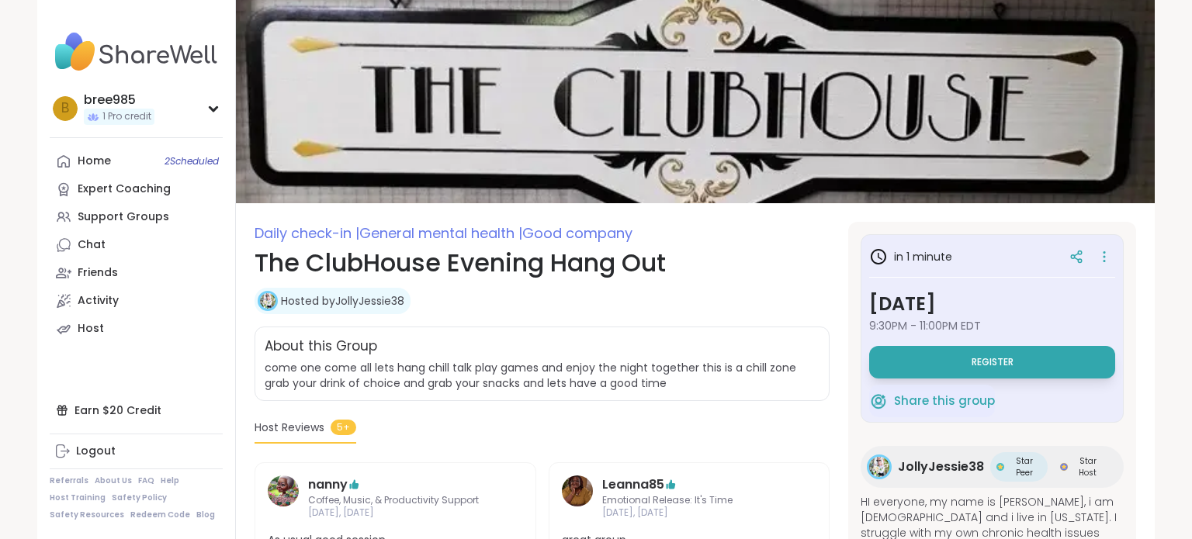
click at [372, 302] on link "Hosted by JollyJessie38" at bounding box center [342, 301] width 123 height 16
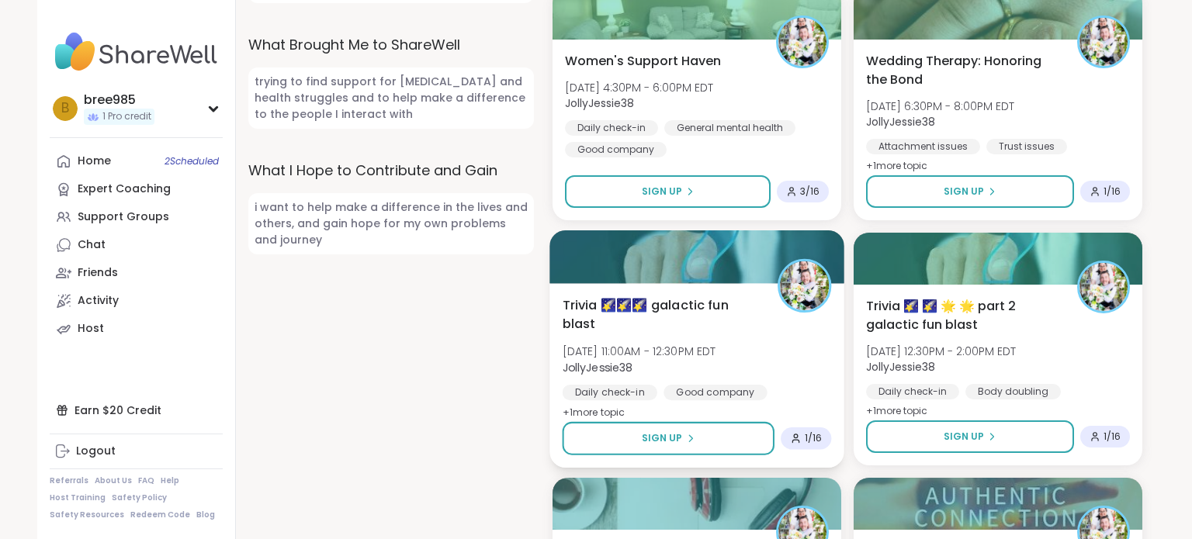
scroll to position [914, 0]
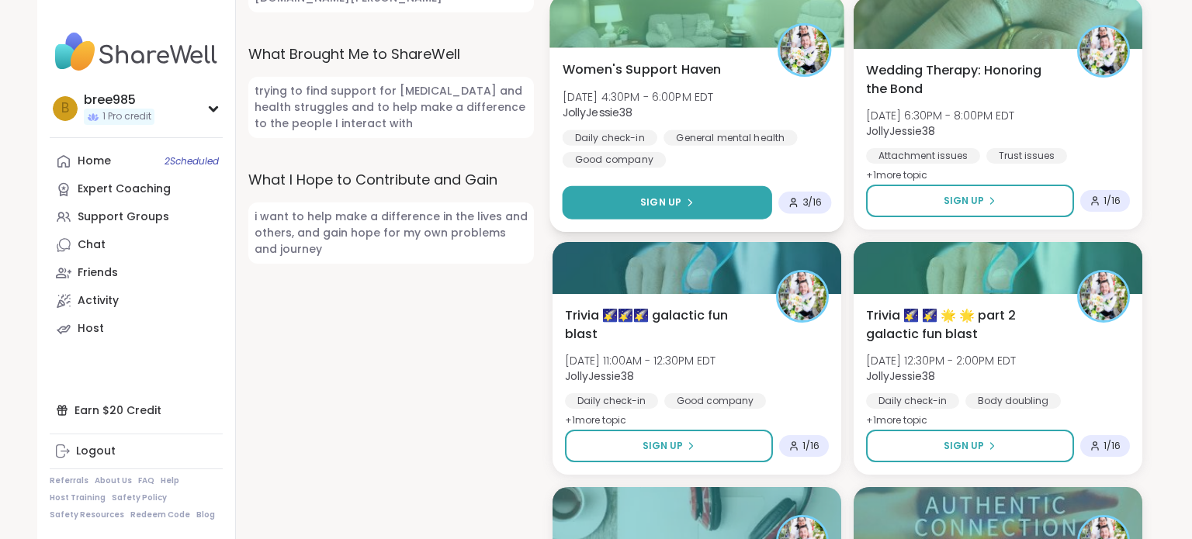
click at [668, 203] on span "Sign Up" at bounding box center [660, 203] width 41 height 14
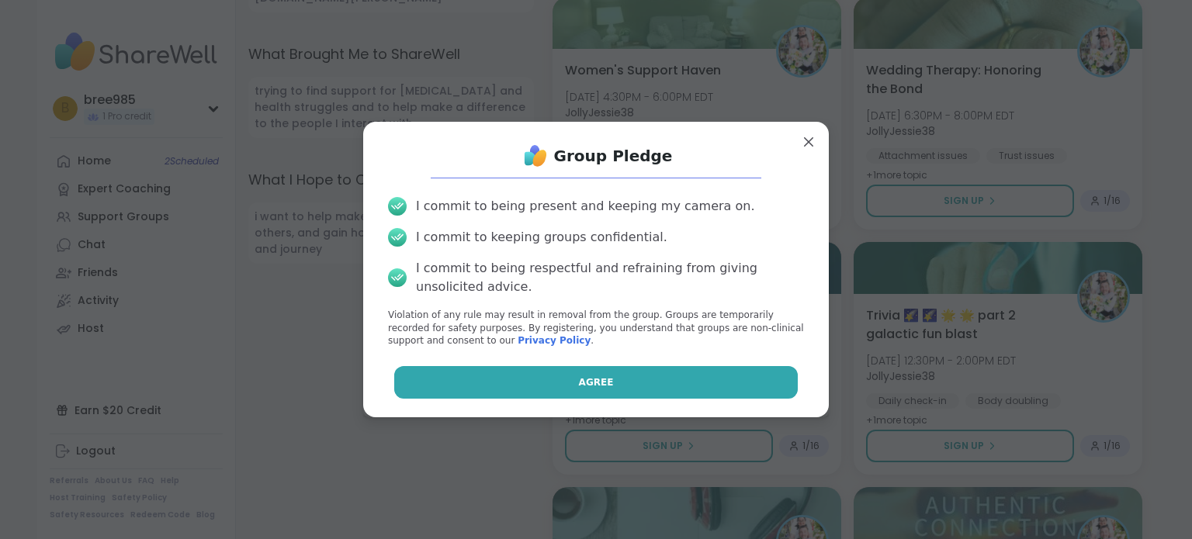
click at [697, 369] on button "Agree" at bounding box center [596, 382] width 404 height 33
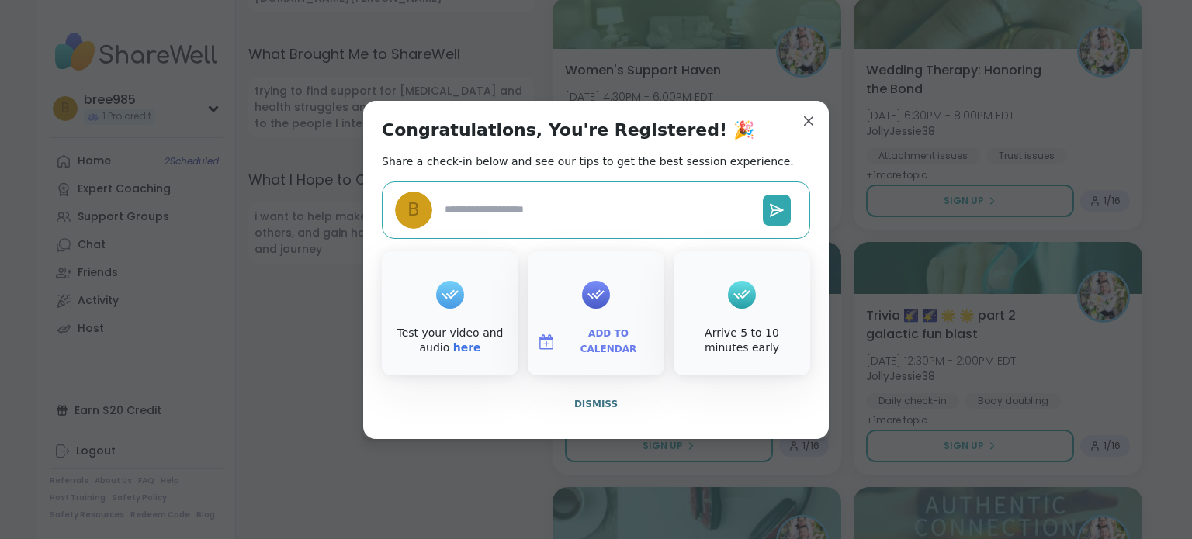
type textarea "*"
click at [612, 397] on span "Dismiss" at bounding box center [595, 404] width 43 height 14
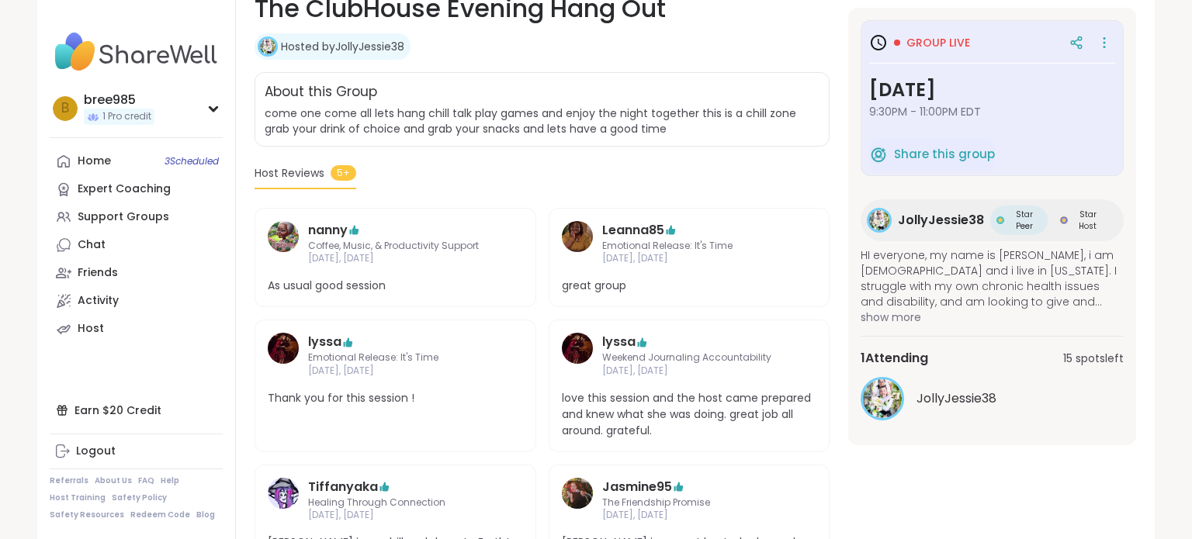
scroll to position [338, 0]
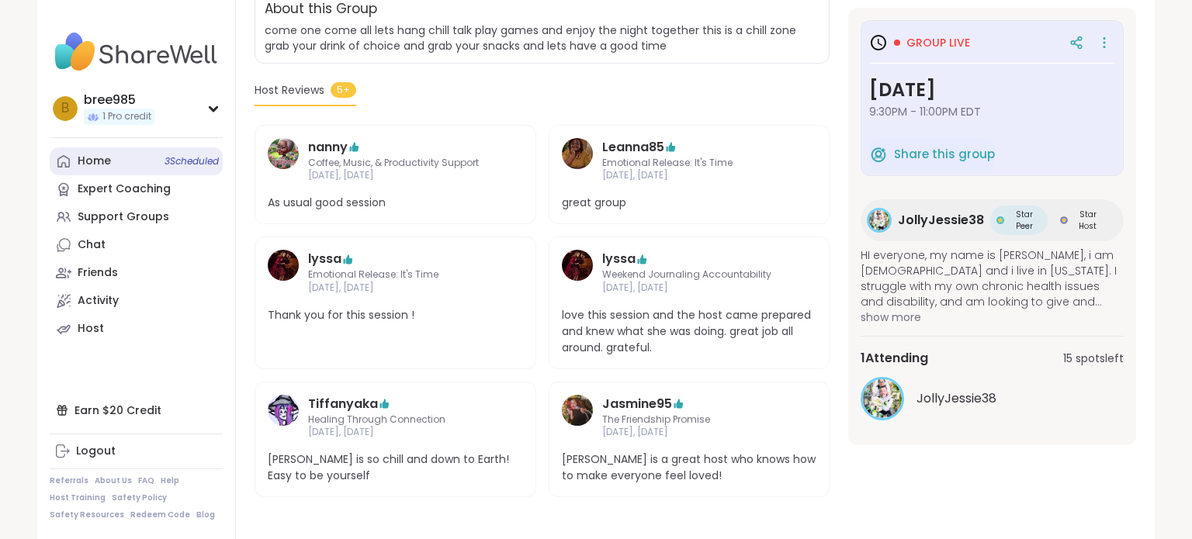
click at [155, 167] on link "Home 3 Scheduled" at bounding box center [136, 161] width 173 height 28
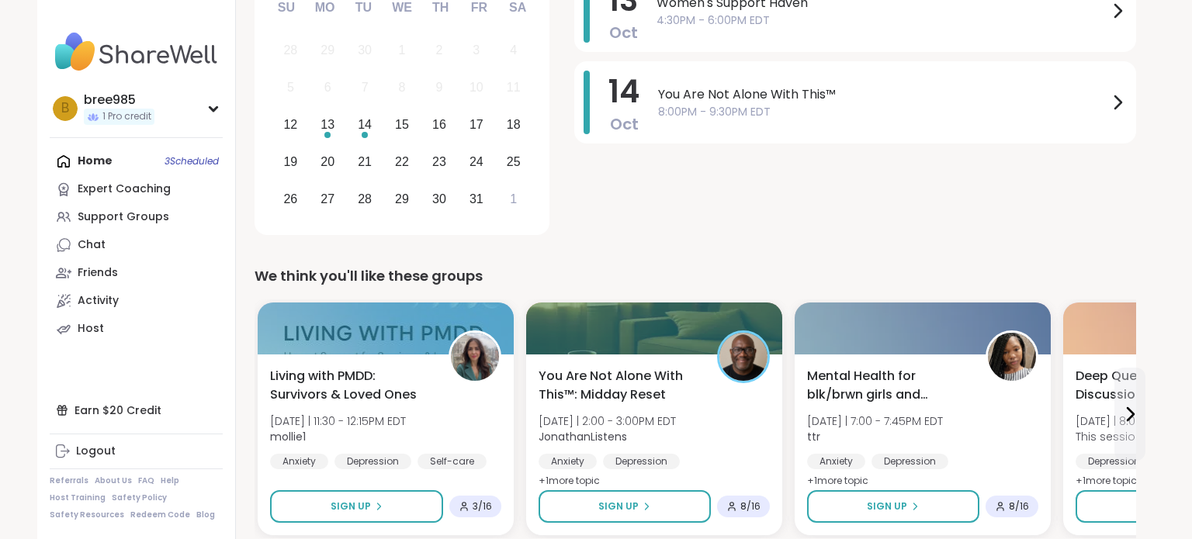
scroll to position [253, 0]
